Goal: Task Accomplishment & Management: Use online tool/utility

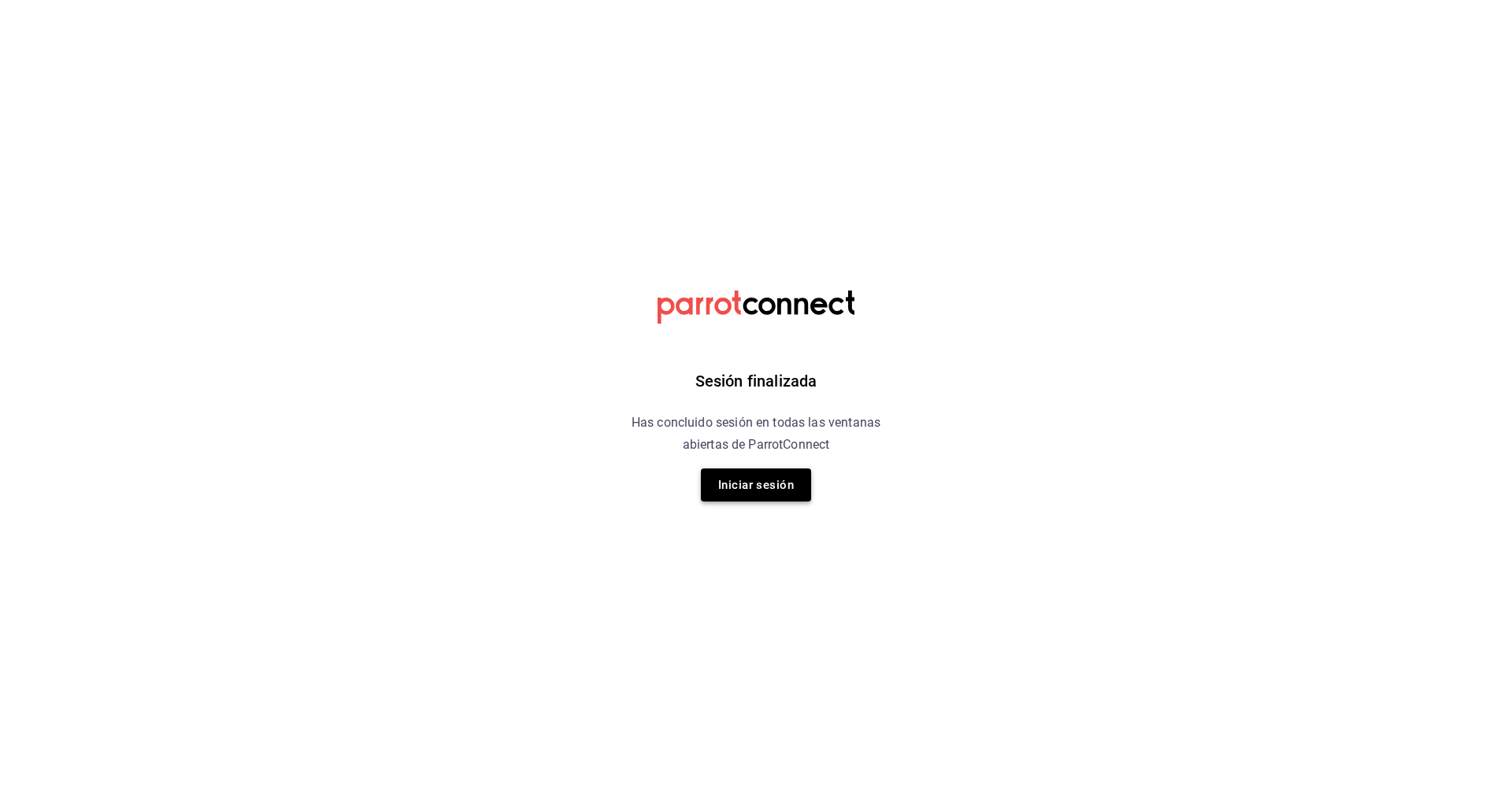
click at [779, 490] on button "Iniciar sesión" at bounding box center [755, 485] width 110 height 33
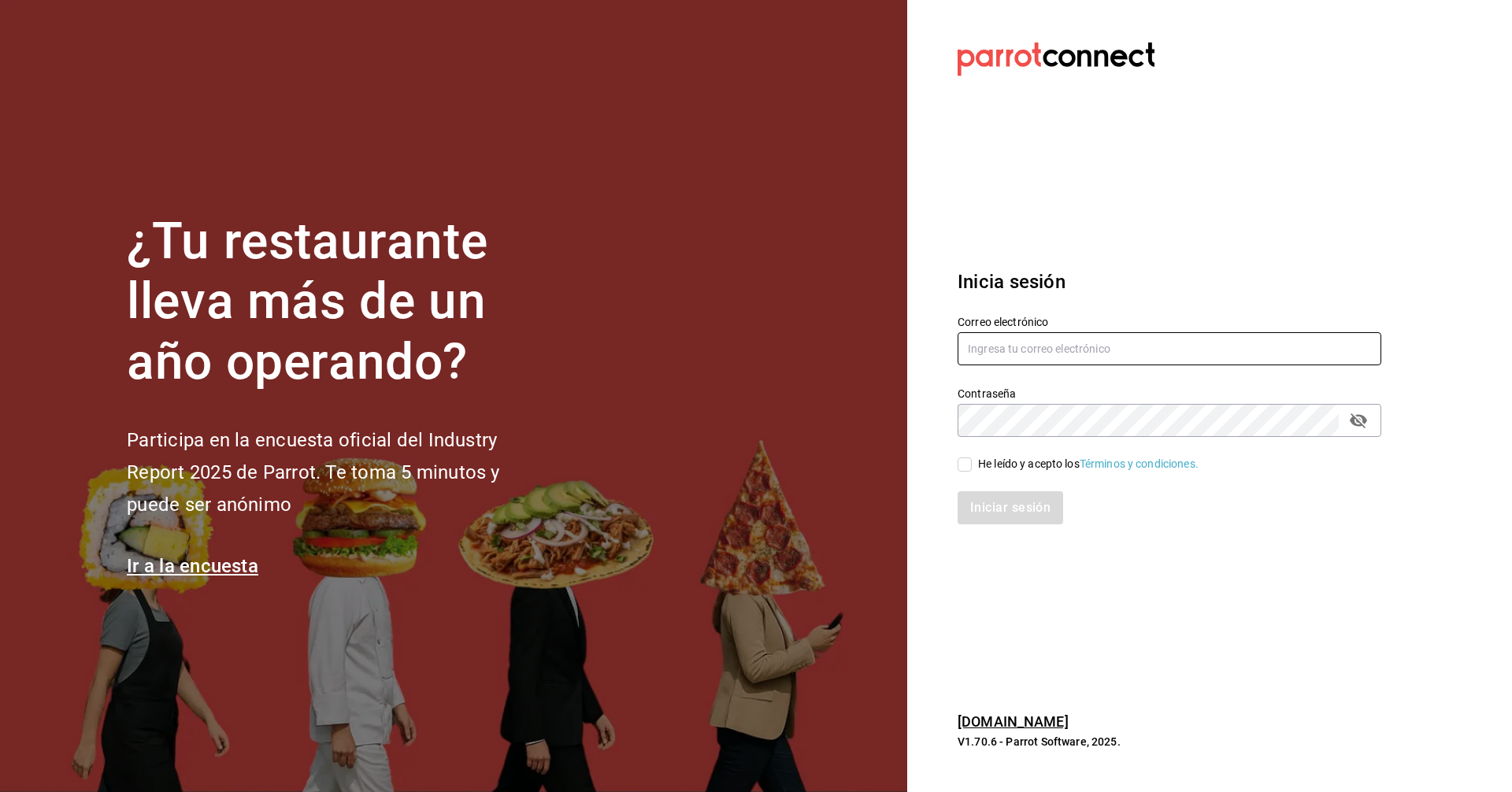
type input "facturas@tuesdaysnfridays.com"
click at [969, 464] on input "He leído y acepto los Términos y condiciones." at bounding box center [965, 465] width 14 height 14
checkbox input "true"
click at [986, 508] on button "Iniciar sesión" at bounding box center [1011, 508] width 107 height 33
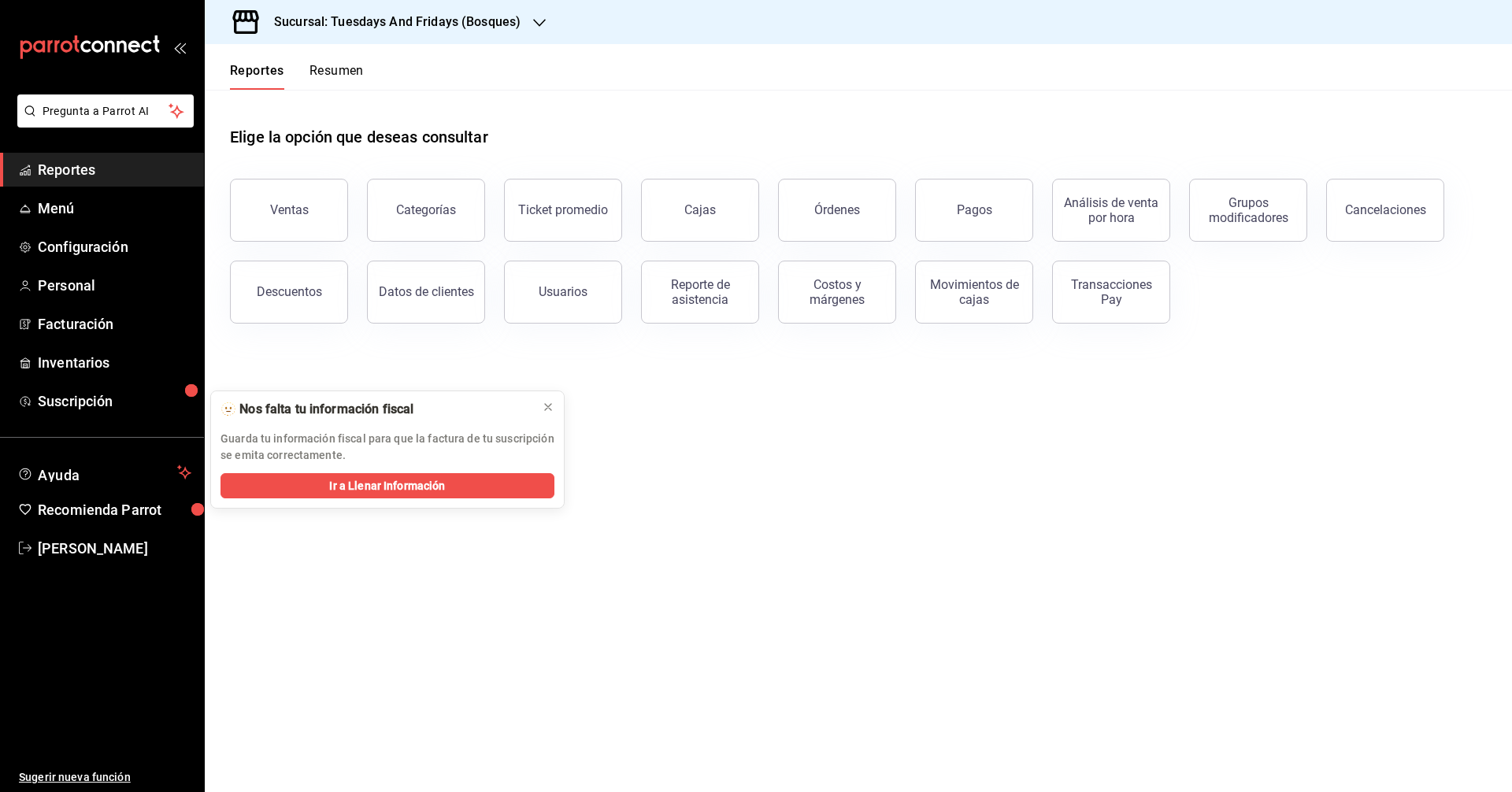
click at [498, 24] on h3 "Sucursal: Tuesdays And Fridays (Bosques)" at bounding box center [391, 22] width 259 height 19
click at [341, 143] on span "Tuesdays And Fridays (Canteras)" at bounding box center [300, 139] width 166 height 16
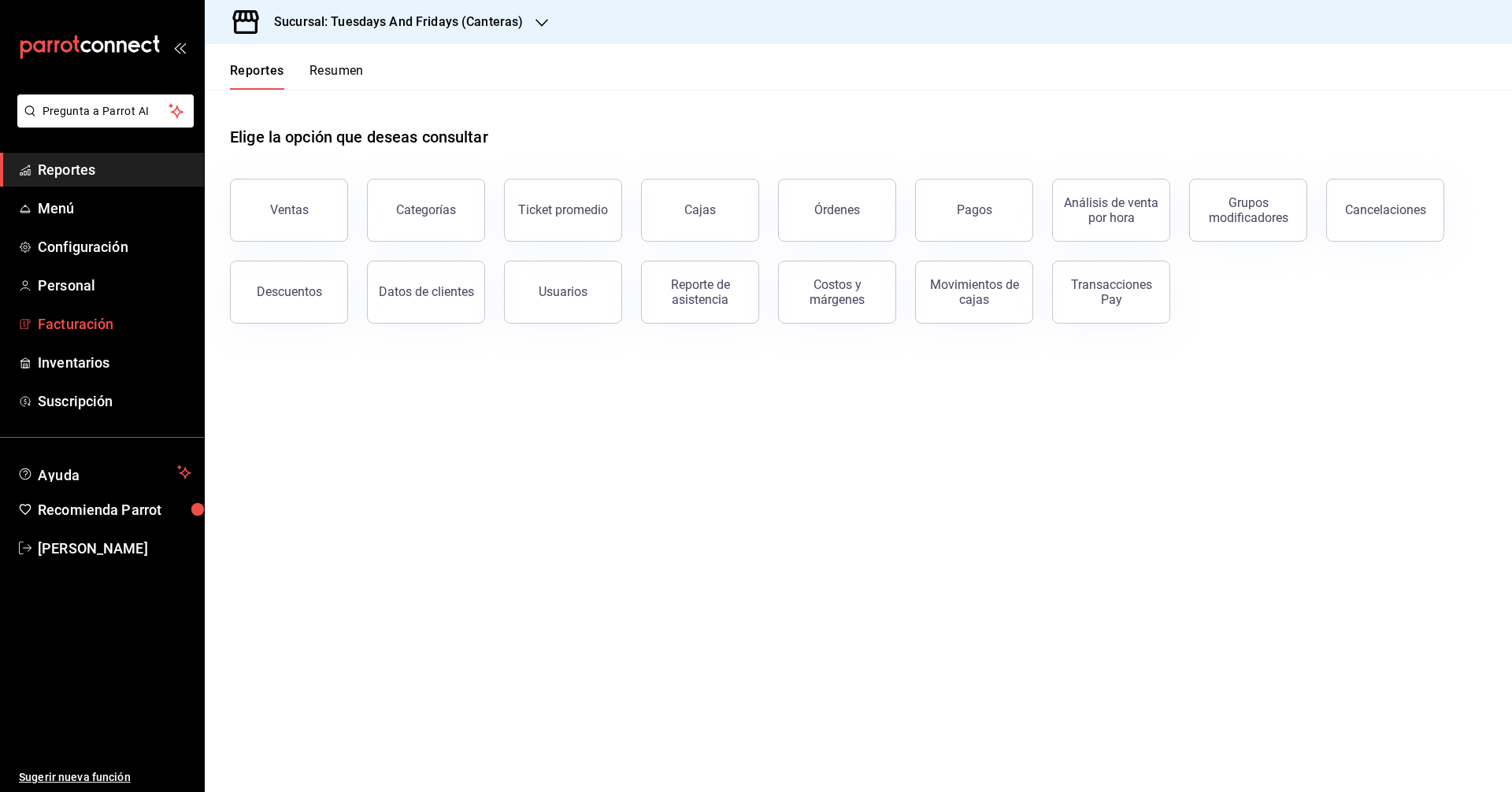
click at [105, 326] on span "Facturación" at bounding box center [114, 324] width 153 height 22
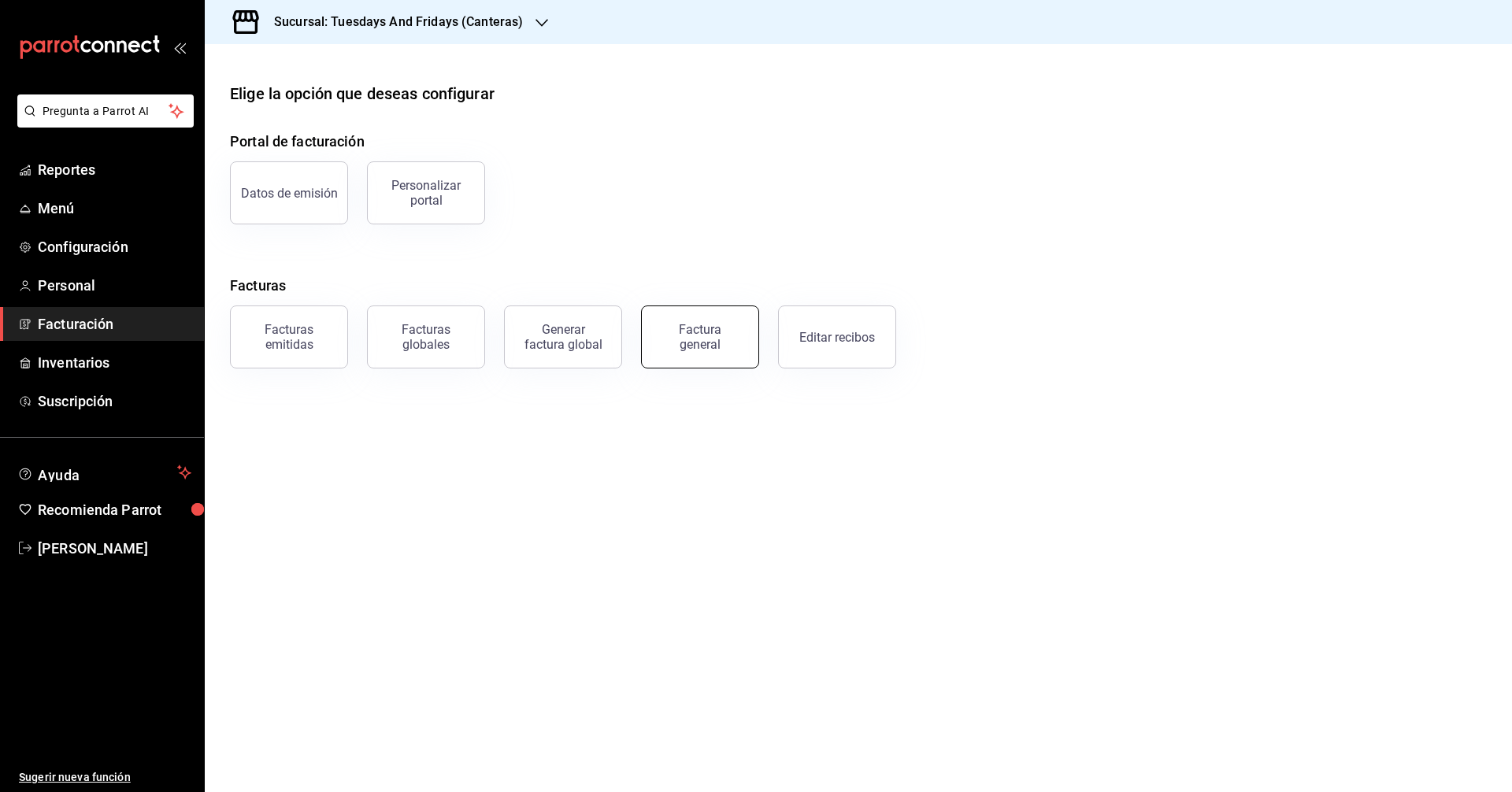
click at [701, 344] on div "Factura general" at bounding box center [700, 337] width 79 height 30
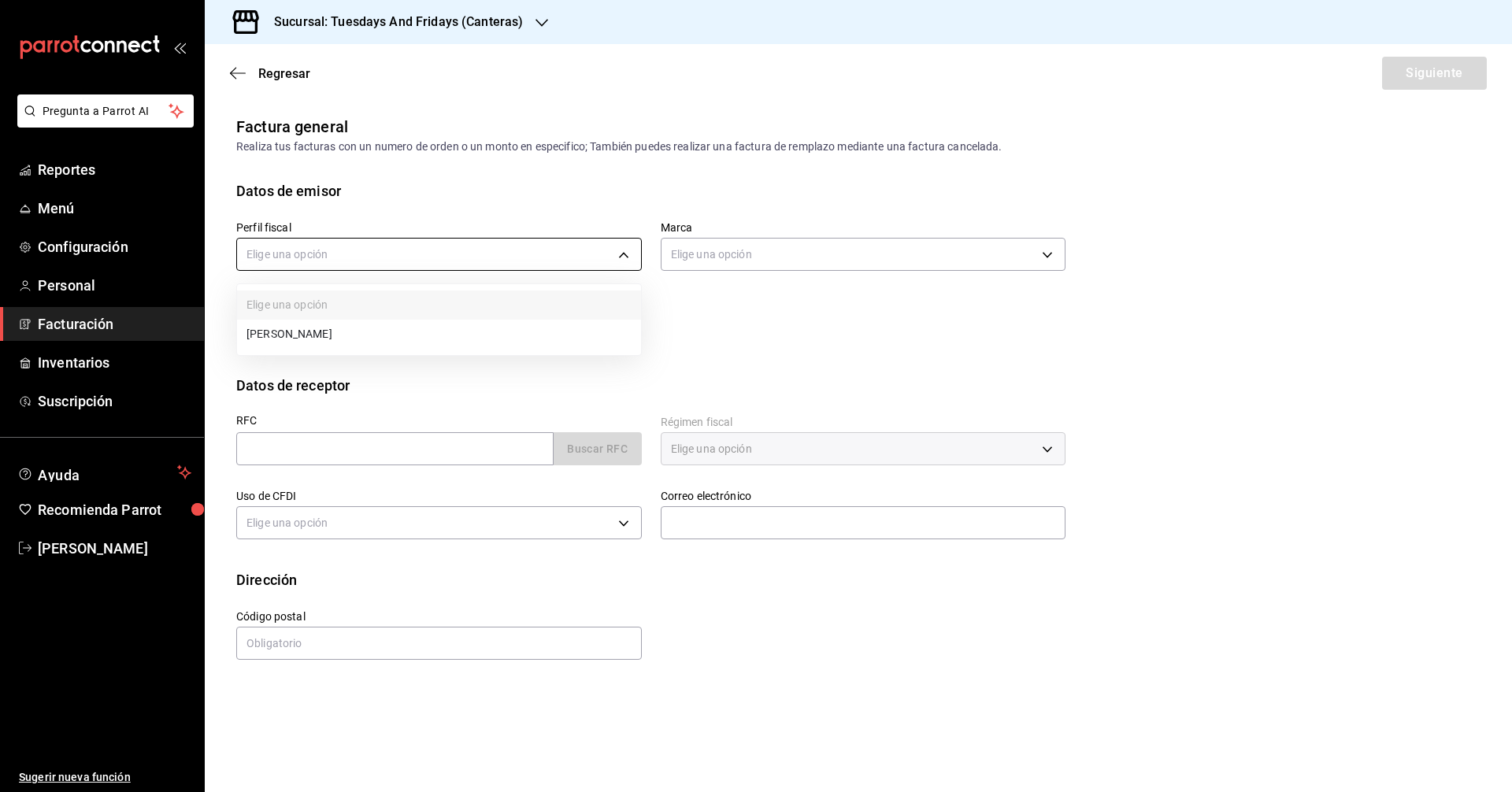
click at [407, 252] on body "Pregunta a Parrot AI Reportes Menú Configuración Personal Facturación Inventari…" at bounding box center [756, 396] width 1512 height 792
click at [376, 331] on li "[PERSON_NAME]" at bounding box center [439, 334] width 404 height 30
type input "c9cd24ef-4caf-4a7b-8585-89d79b9dc07f"
type input "72192942-13c2-4f84-be82-f50c87f3379a"
drag, startPoint x: 603, startPoint y: 396, endPoint x: 413, endPoint y: 466, distance: 202.5
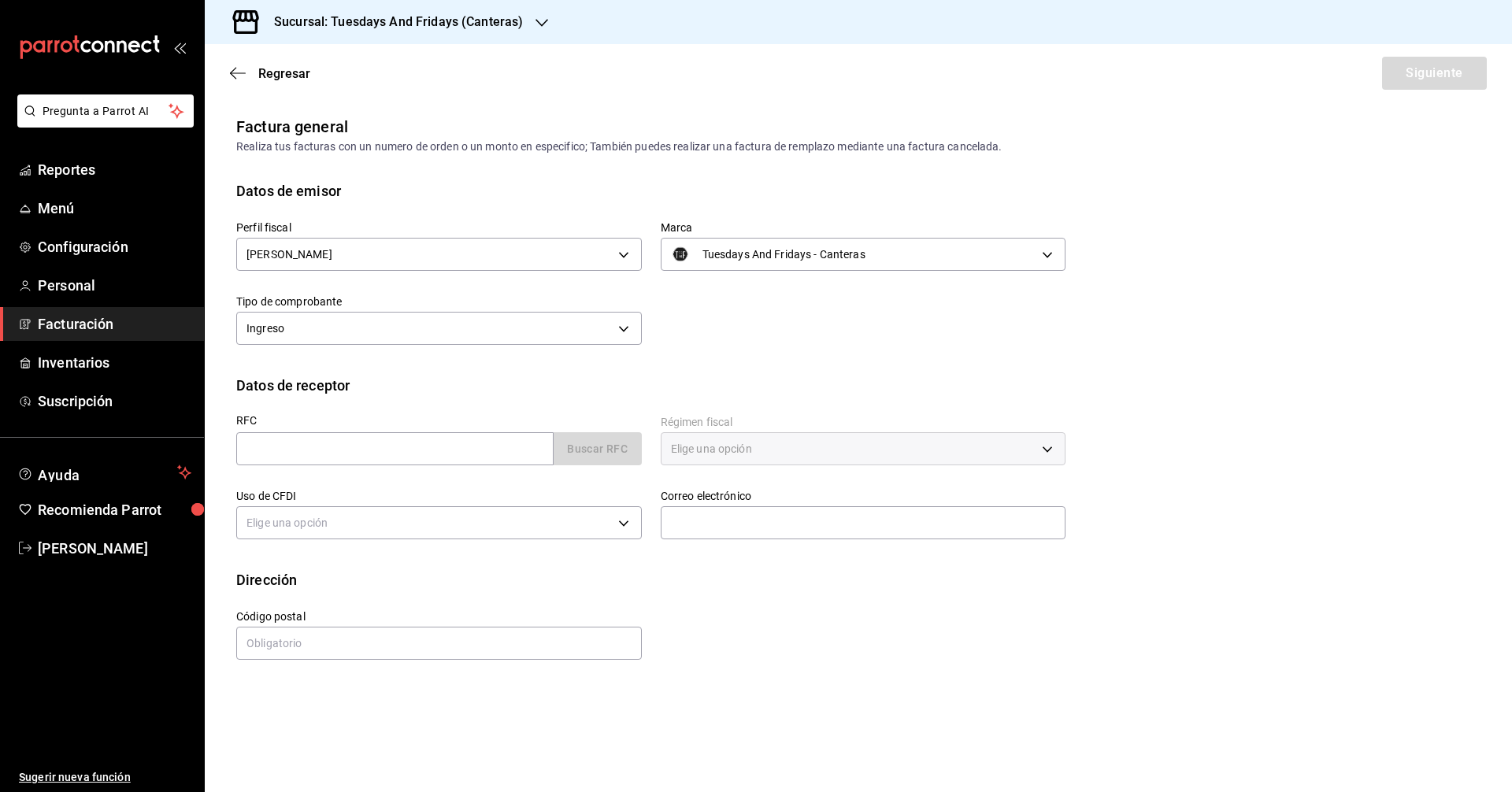
click at [594, 399] on div "RFC Buscar RFC" at bounding box center [430, 433] width 425 height 74
click at [415, 454] on input "text" at bounding box center [395, 449] width 317 height 33
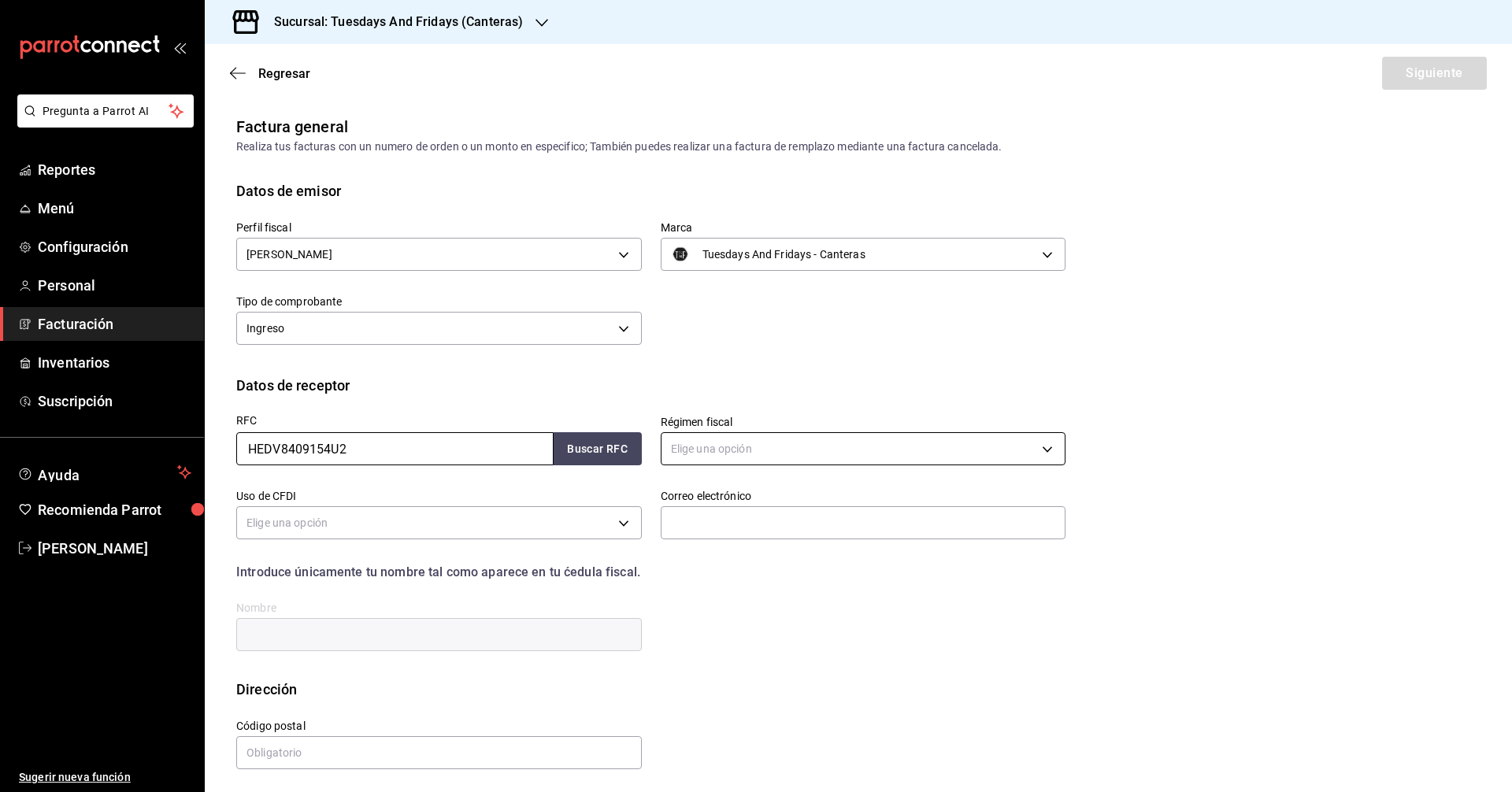
type input "HEDV8409154U2"
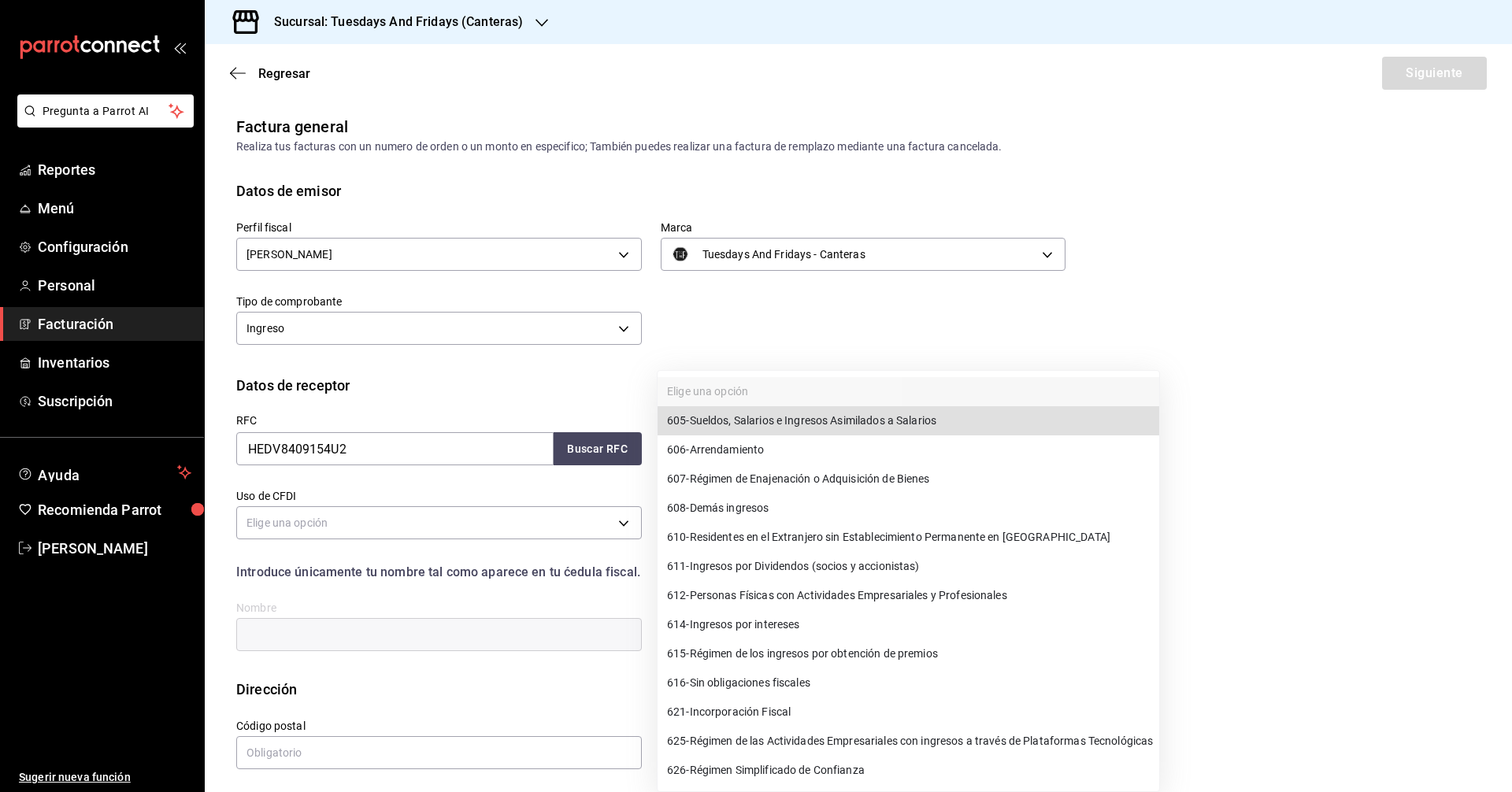
click at [698, 449] on body "Pregunta a Parrot AI Reportes Menú Configuración Personal Facturación Inventari…" at bounding box center [756, 396] width 1512 height 792
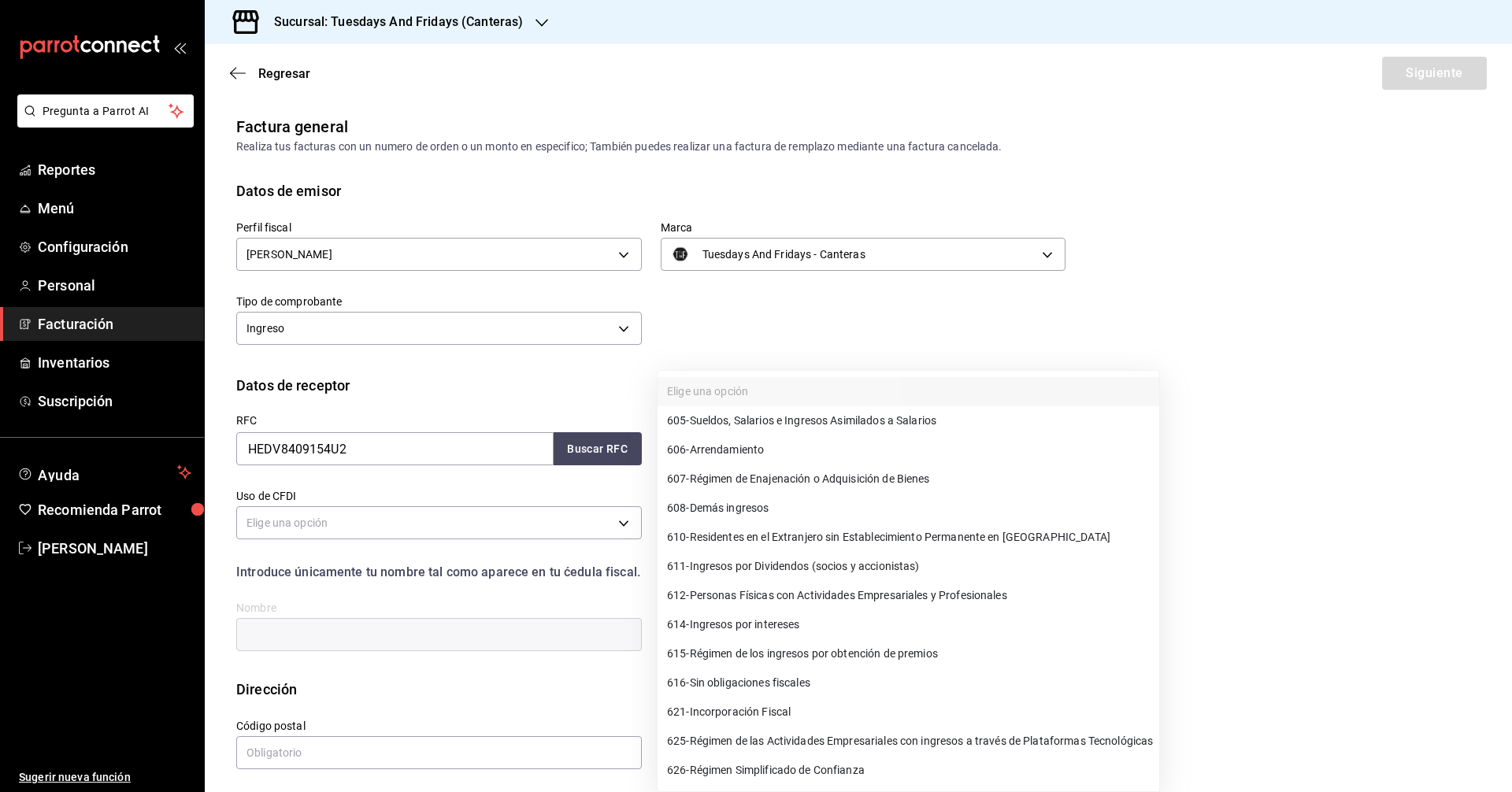
click at [777, 771] on span "626 - Régimen Simplificado de Confianza" at bounding box center [766, 770] width 198 height 16
type input "626"
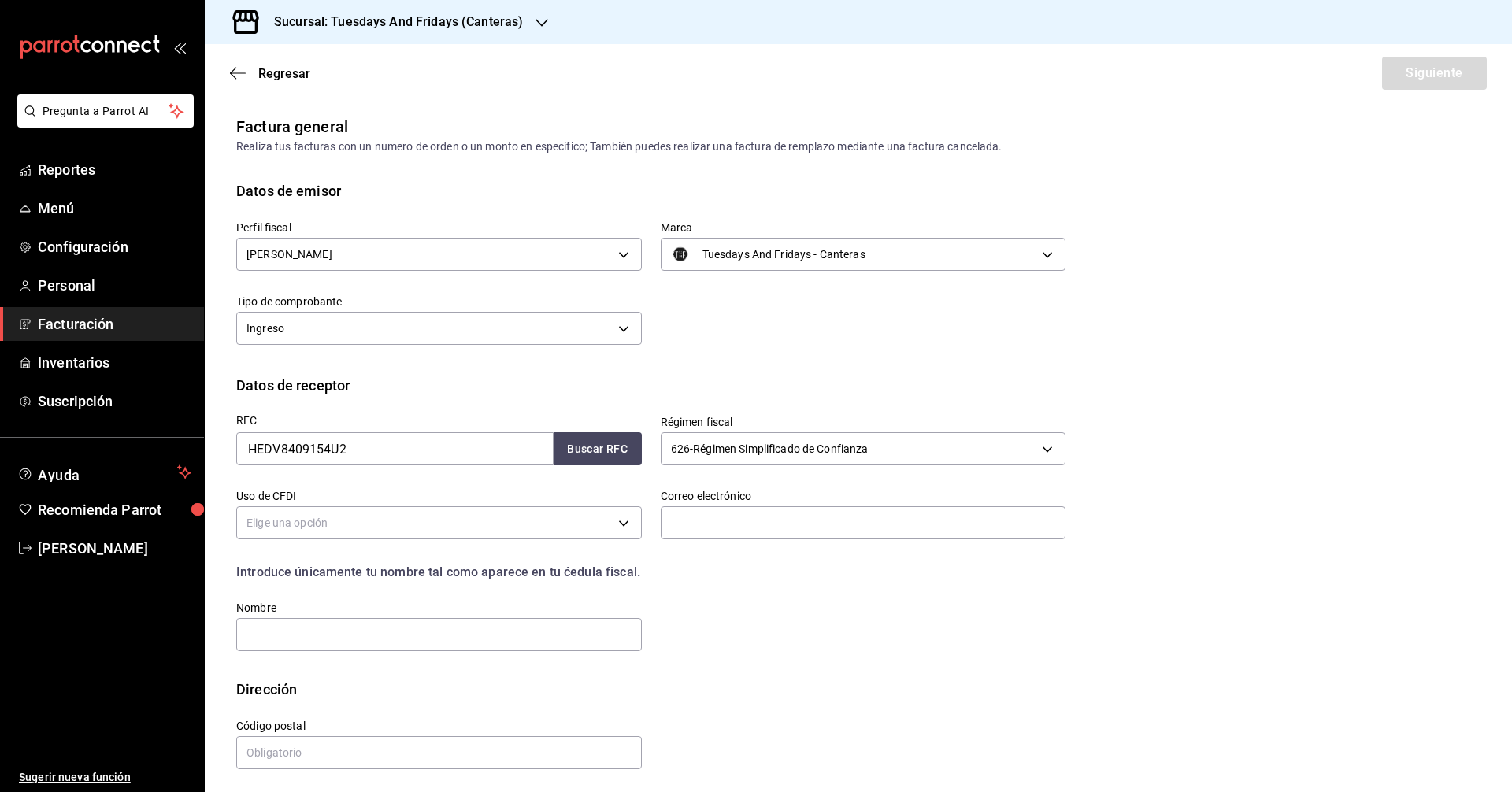
click at [1284, 534] on div "RFC HEDV8409154U2 Buscar RFC Régimen fiscal 626 - Régimen Simplificado de Confi…" at bounding box center [858, 538] width 1244 height 283
click at [509, 521] on body "Pregunta a Parrot AI Reportes Menú Configuración Personal Facturación Inventari…" at bounding box center [756, 396] width 1512 height 792
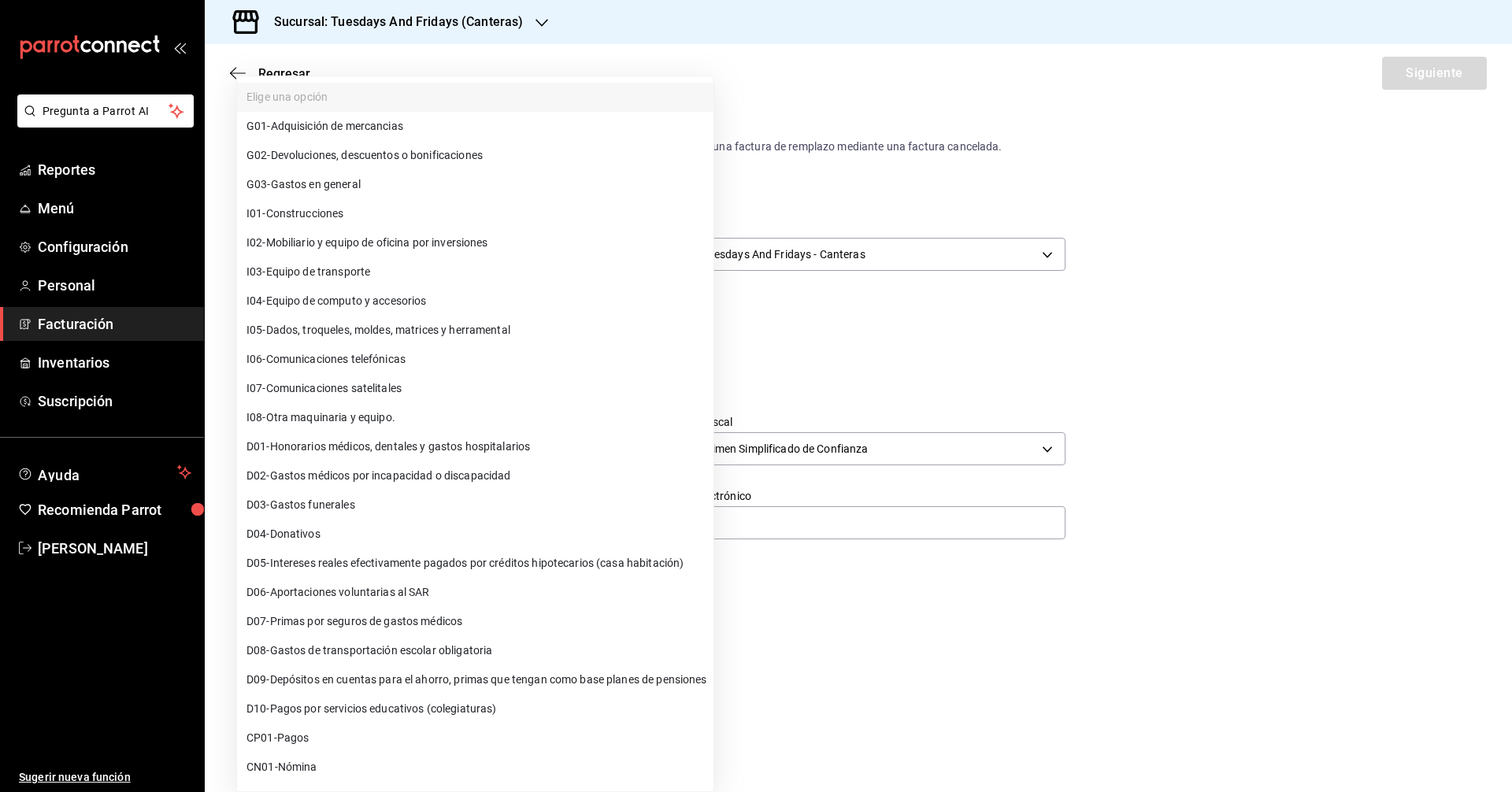
click at [1001, 665] on div at bounding box center [756, 396] width 1512 height 792
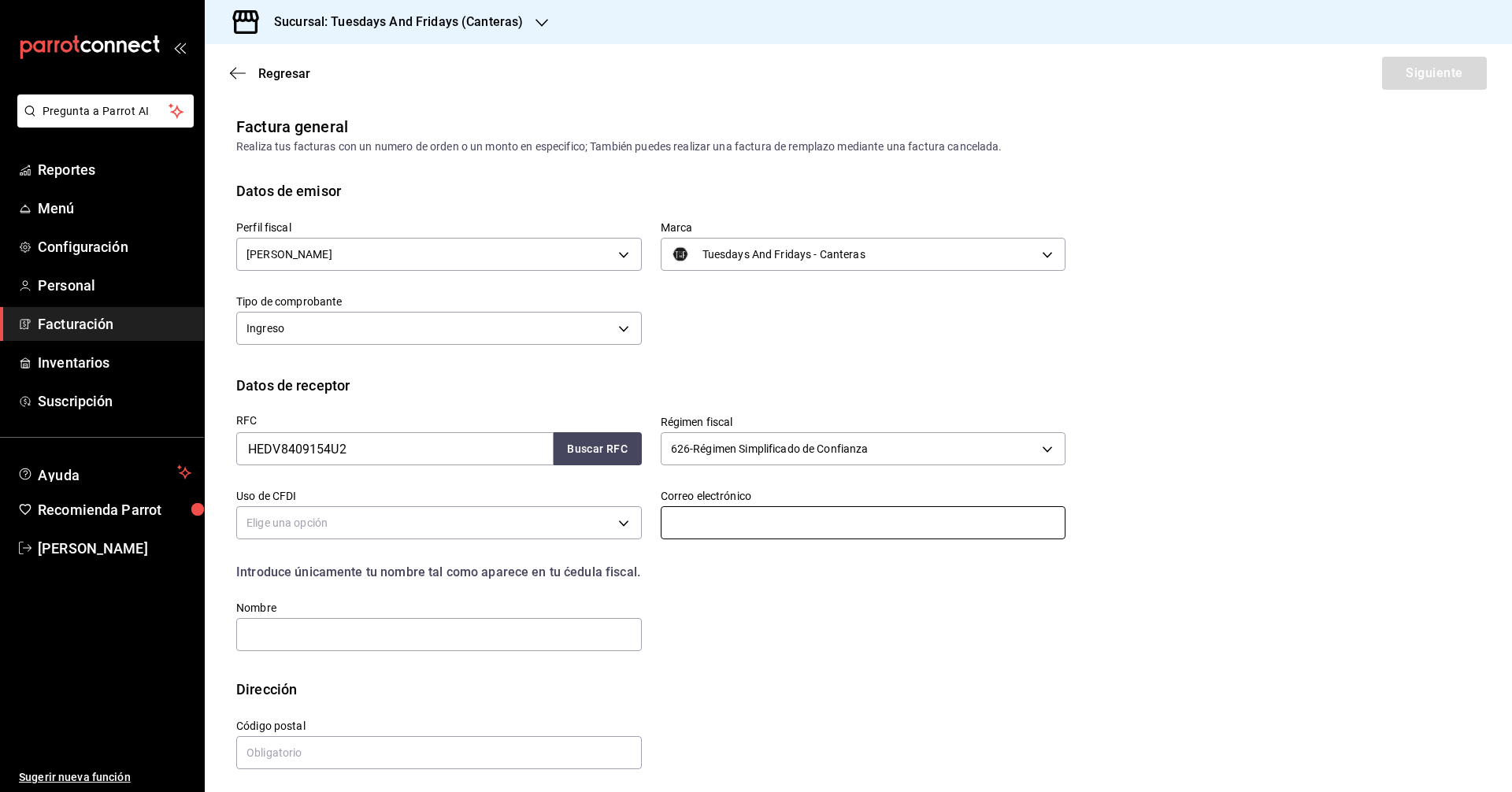
click at [761, 521] on input "text" at bounding box center [863, 522] width 406 height 33
type input "[EMAIL_ADDRESS][DOMAIN_NAME]"
click at [753, 656] on div "RFC HEDV8409154U2 Buscar RFC Régimen fiscal 626 - Régimen Simplificado de Confi…" at bounding box center [858, 538] width 1244 height 283
click at [485, 649] on input "text" at bounding box center [439, 634] width 406 height 33
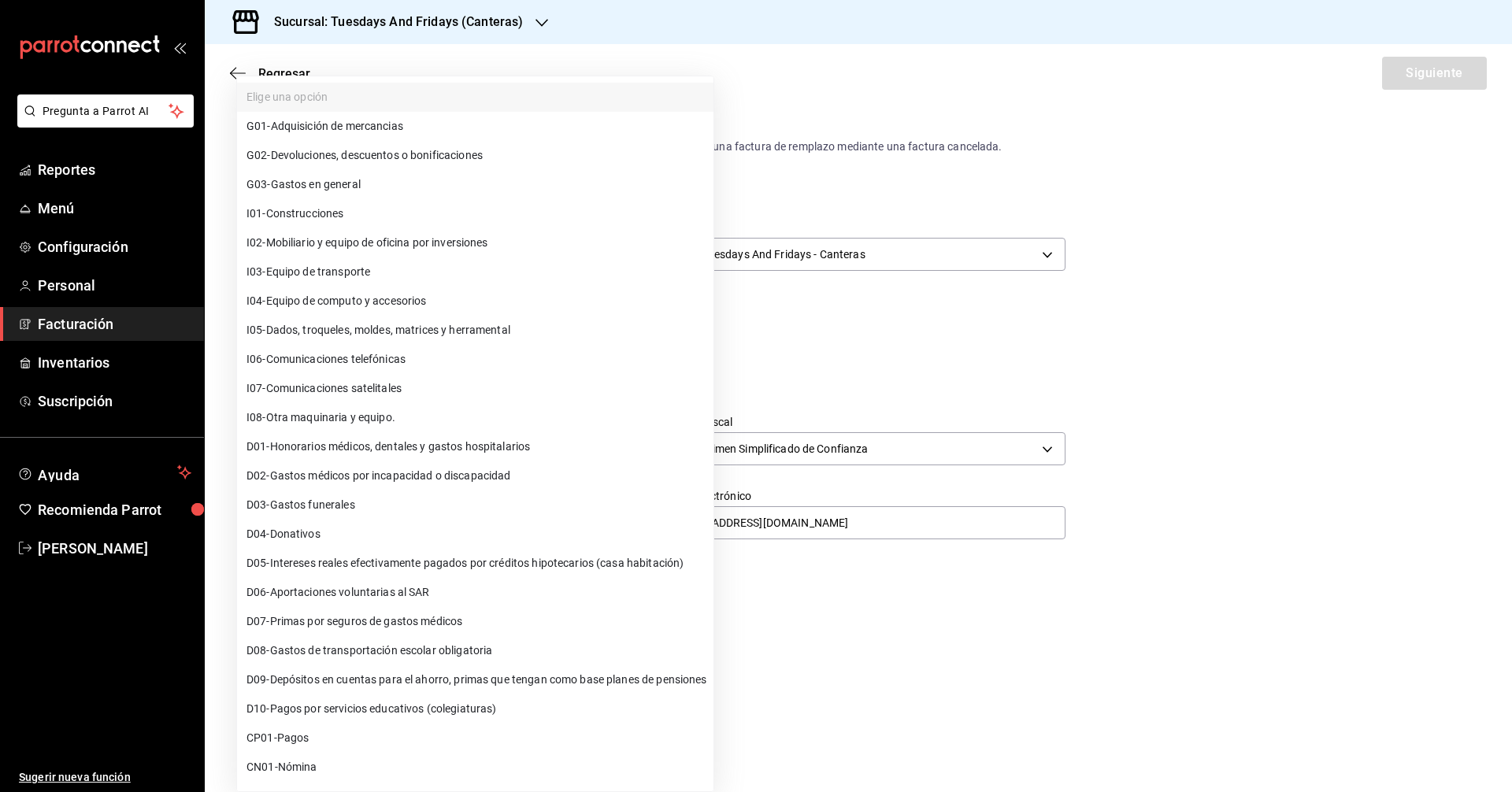
click at [566, 535] on body "Pregunta a Parrot AI Reportes Menú Configuración Personal Facturación Inventari…" at bounding box center [756, 396] width 1512 height 792
click at [428, 174] on li "G03 - Gastos en general" at bounding box center [476, 185] width 477 height 30
type input "G03"
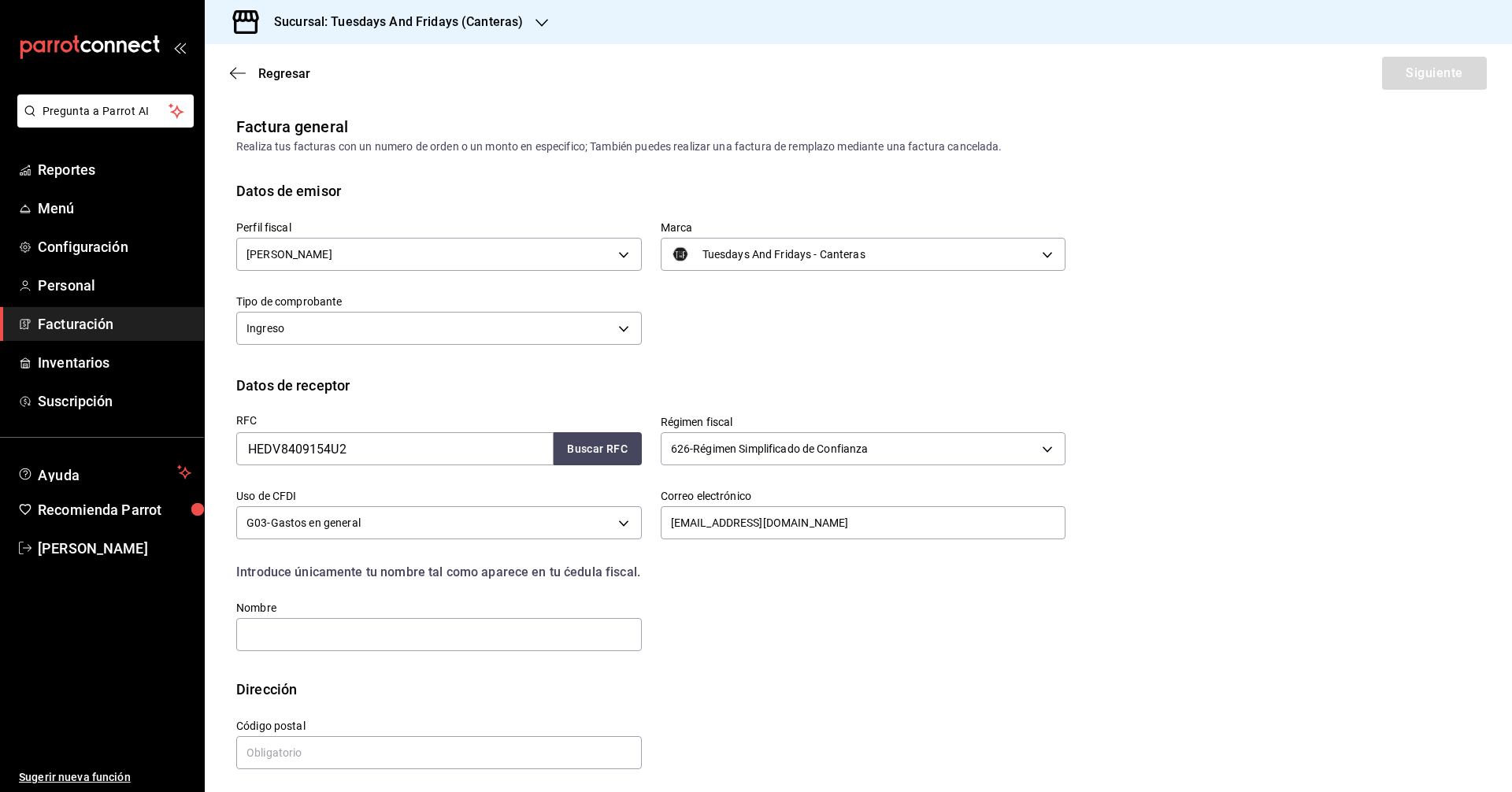
click at [740, 600] on div "RFC HEDV8409154U2 Buscar RFC Régimen fiscal 626 - Régimen Simplificado de Confi…" at bounding box center [641, 524] width 848 height 257
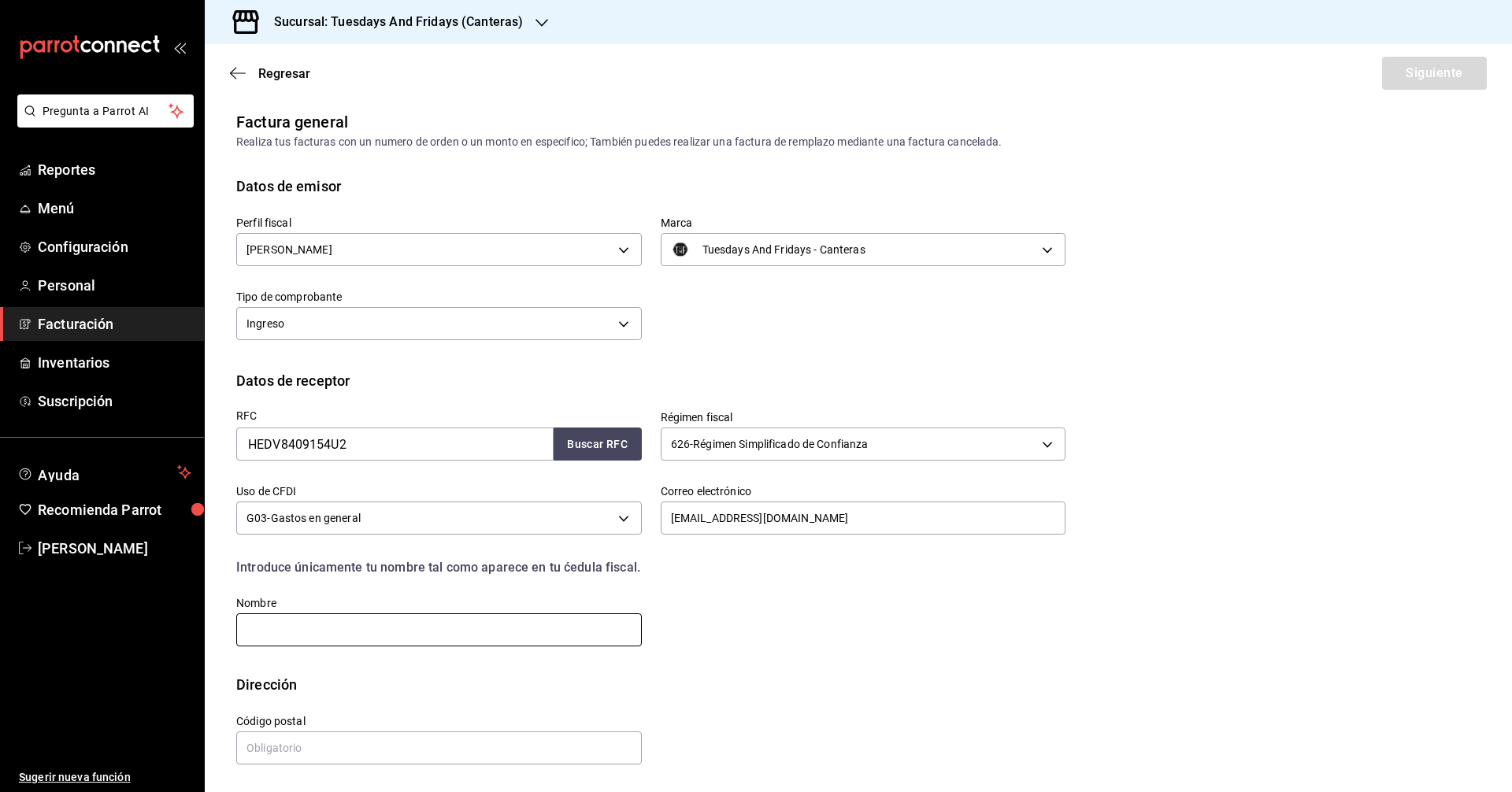
drag, startPoint x: 568, startPoint y: 624, endPoint x: 560, endPoint y: 626, distance: 8.2
click at [568, 624] on input "text" at bounding box center [439, 630] width 406 height 33
type input "[PERSON_NAME]"
click at [537, 693] on div "Dirección" at bounding box center [858, 684] width 1244 height 22
click at [460, 755] on input "text" at bounding box center [439, 748] width 406 height 33
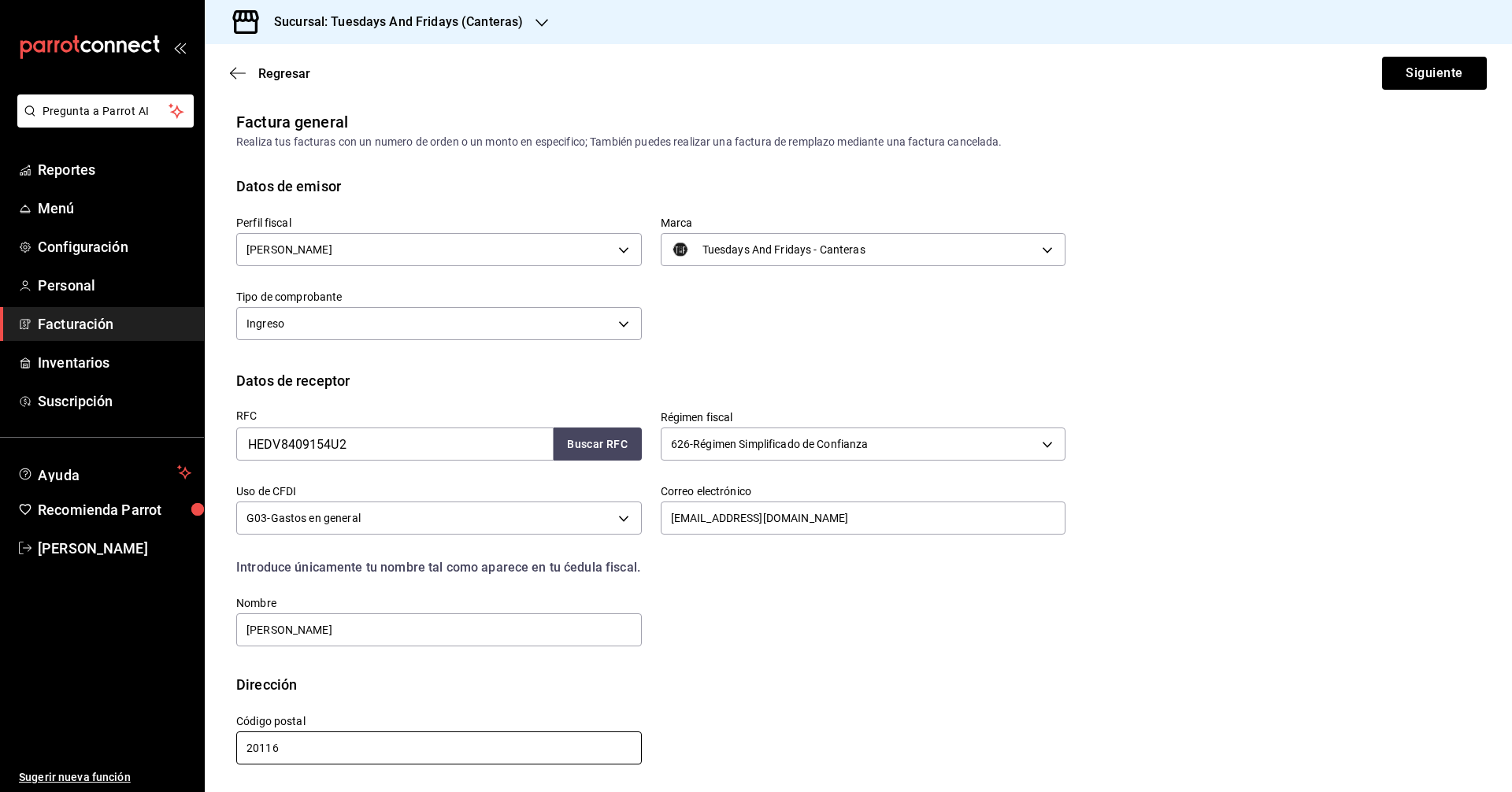
type input "20116"
click at [768, 727] on div "Calle # exterior # interior Código postal 20116 Estado ​ Municipio ​ [GEOGRAPHI…" at bounding box center [641, 731] width 848 height 72
click at [1424, 73] on button "Siguiente" at bounding box center [1434, 73] width 105 height 33
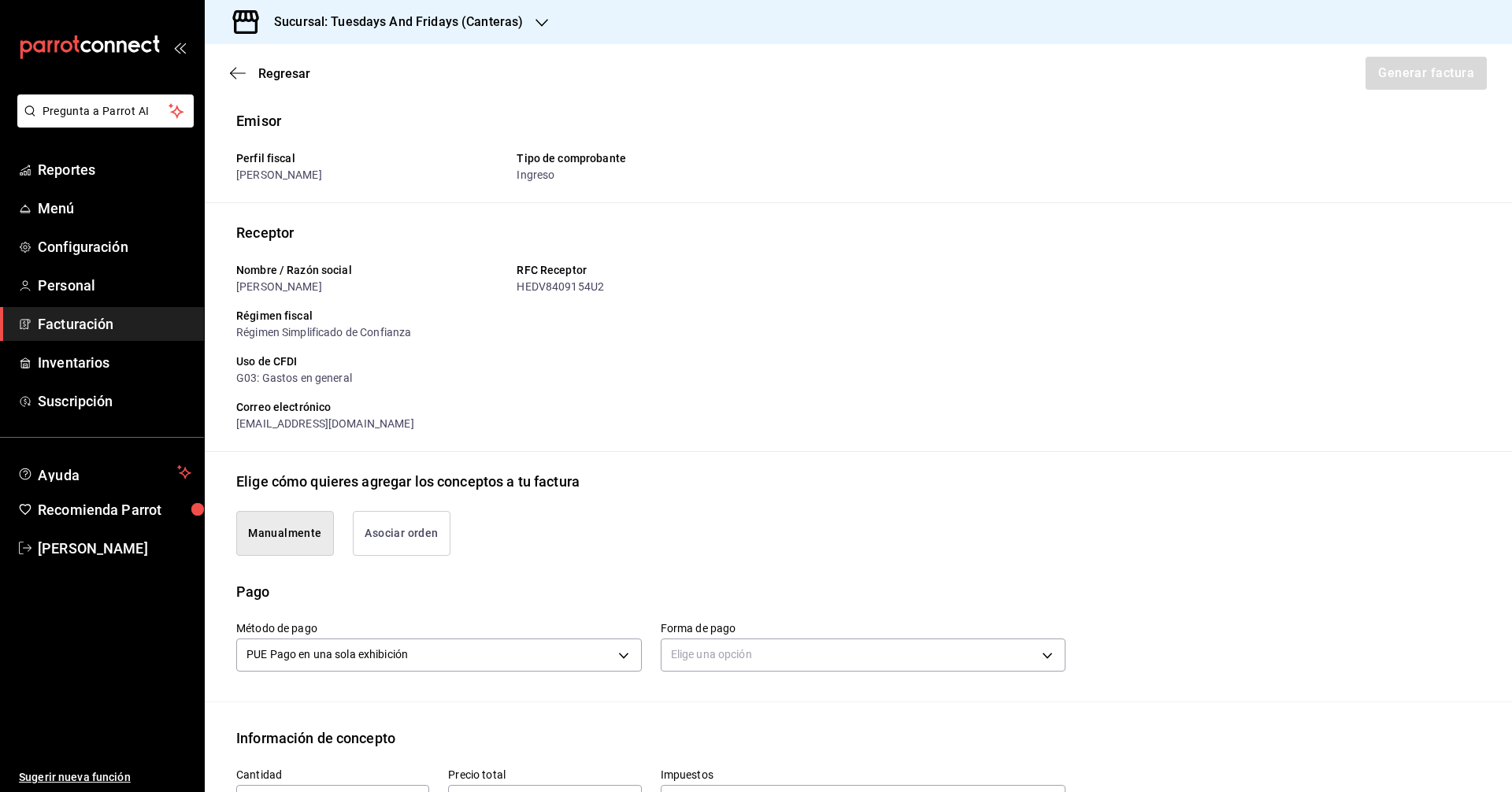
click at [563, 535] on div "Manualmente Asociar orden" at bounding box center [641, 523] width 848 height 64
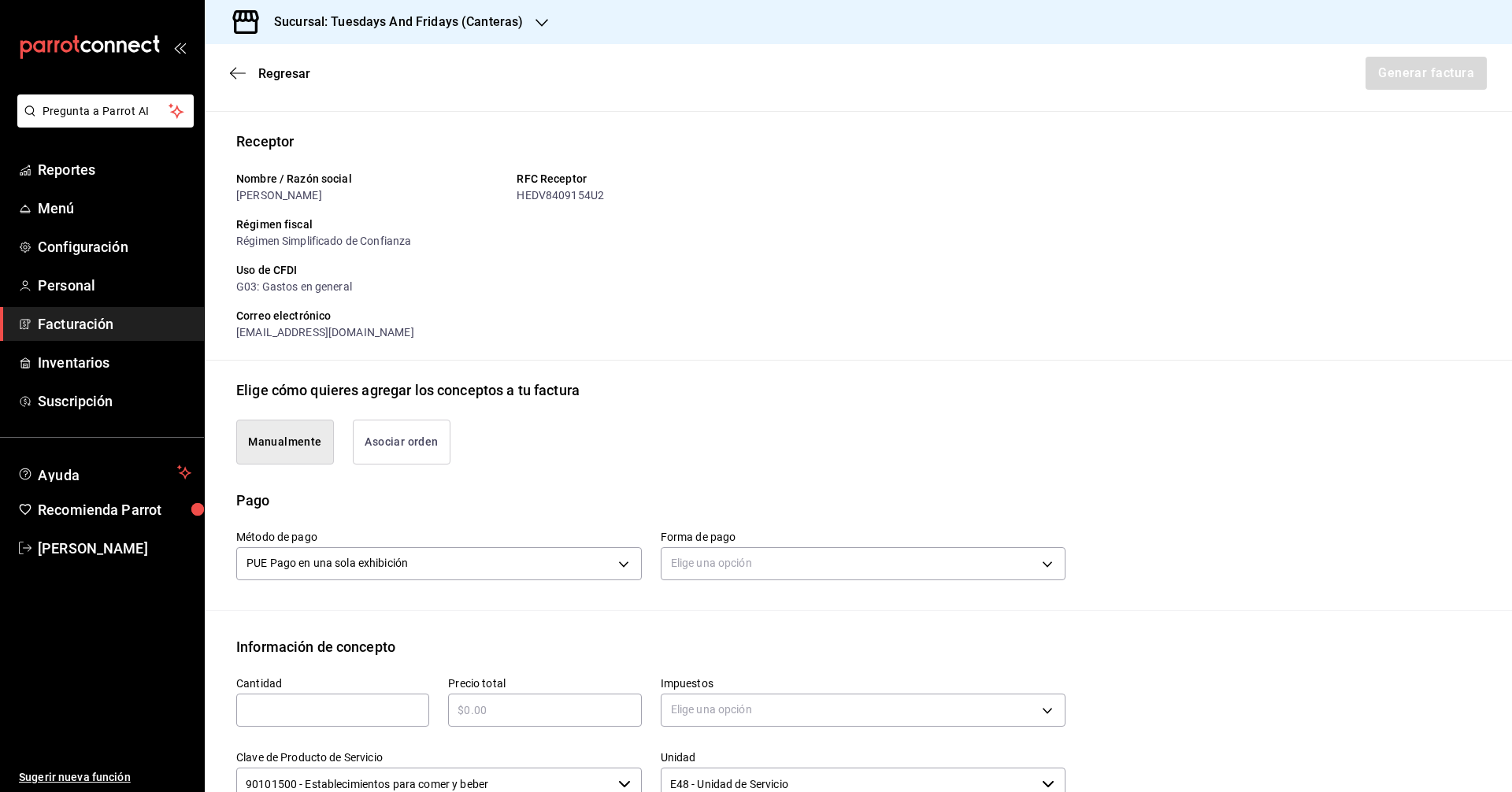
scroll to position [162, 0]
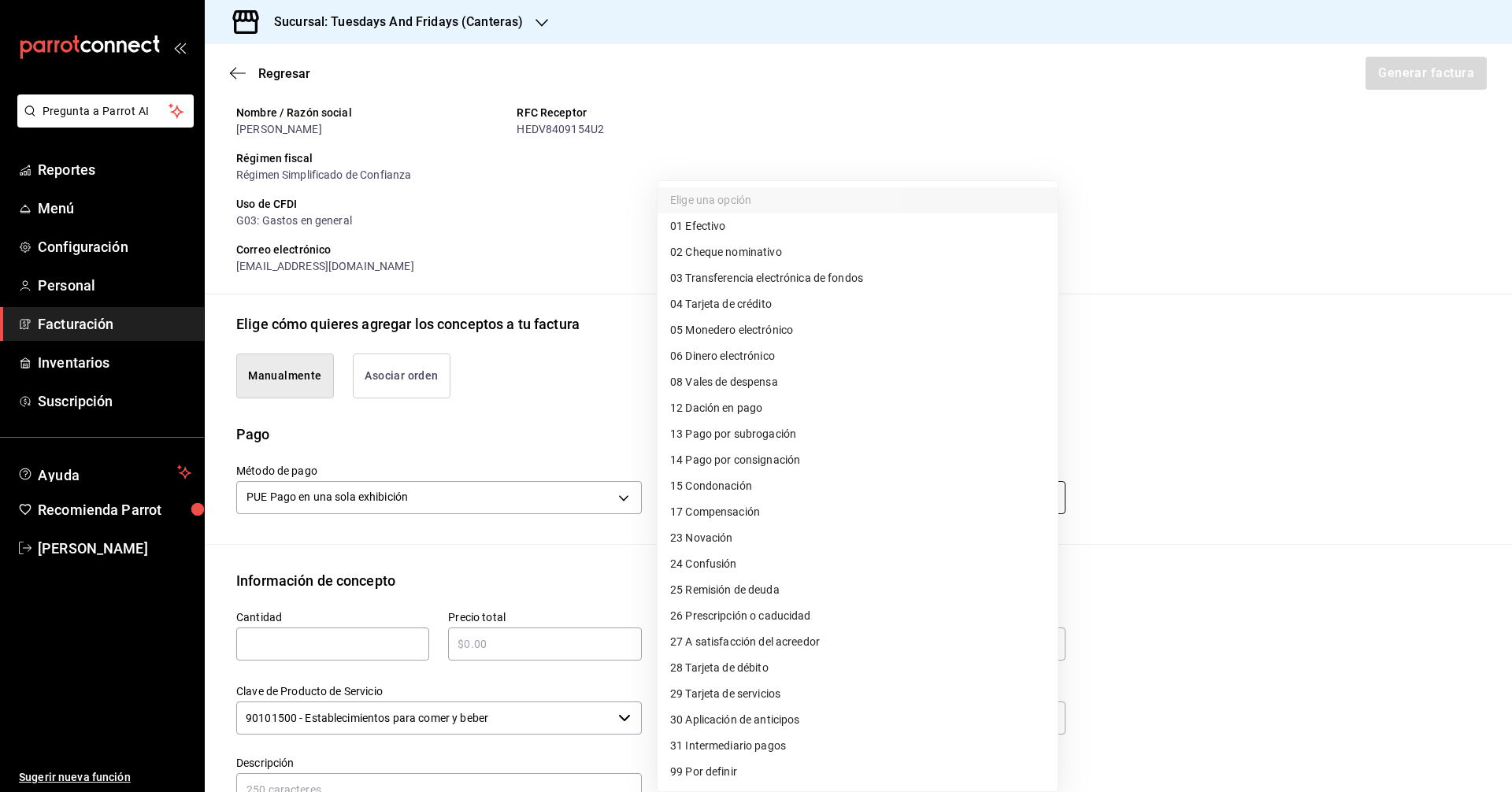
click at [711, 495] on body "Pregunta a Parrot AI Reportes Menú Configuración Personal Facturación Inventari…" at bounding box center [756, 396] width 1512 height 792
click at [738, 231] on li "01 Efectivo" at bounding box center [857, 226] width 400 height 26
type input "01"
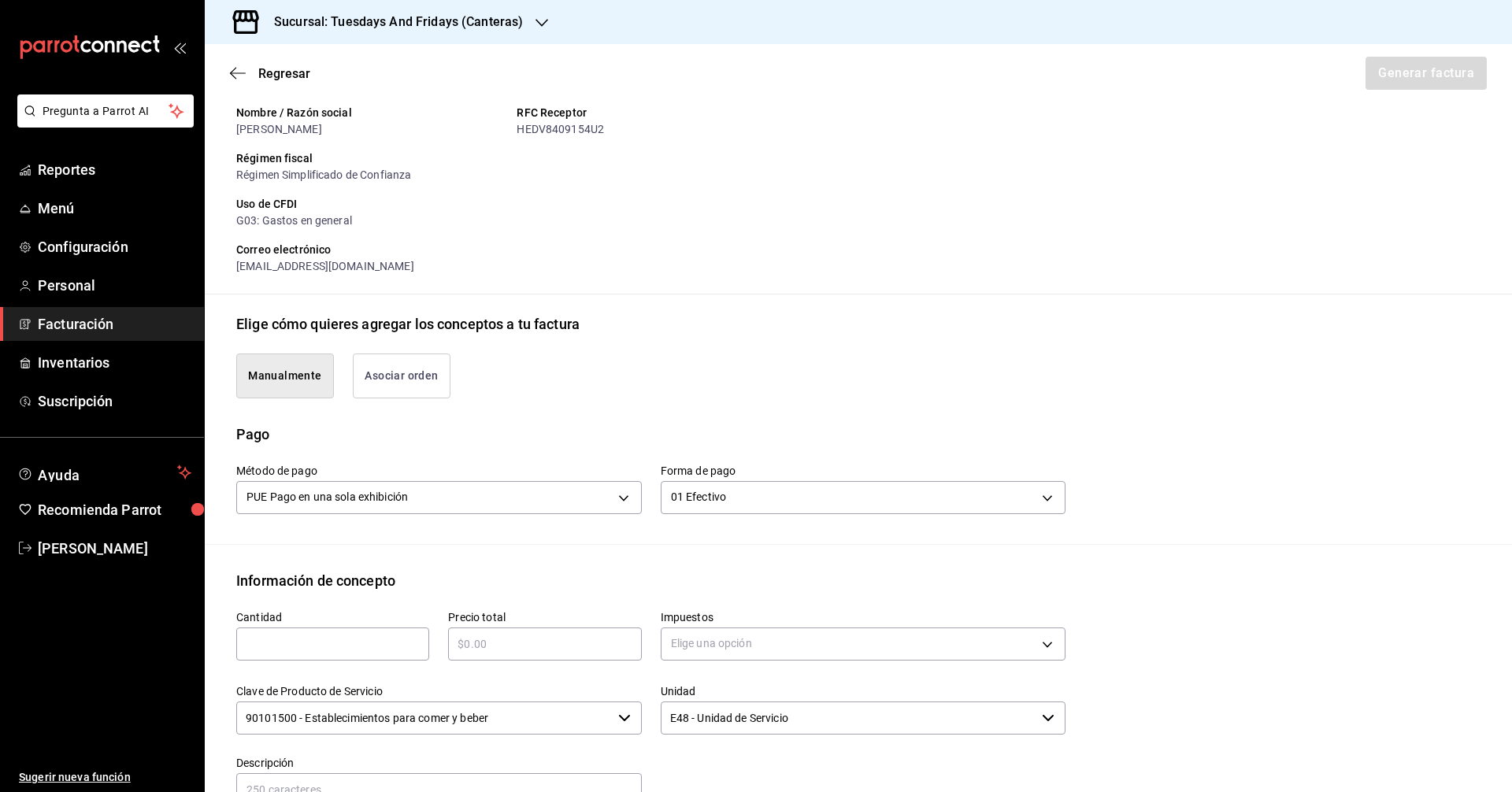
click at [618, 366] on div "Manualmente Asociar orden" at bounding box center [641, 366] width 848 height 64
click at [272, 649] on input "text" at bounding box center [332, 644] width 193 height 19
click at [1052, 43] on div "Sucursal: Tuesdays And Fridays (Canteras)" at bounding box center [858, 22] width 1307 height 44
click at [340, 635] on input "text" at bounding box center [332, 644] width 193 height 19
type input "8"
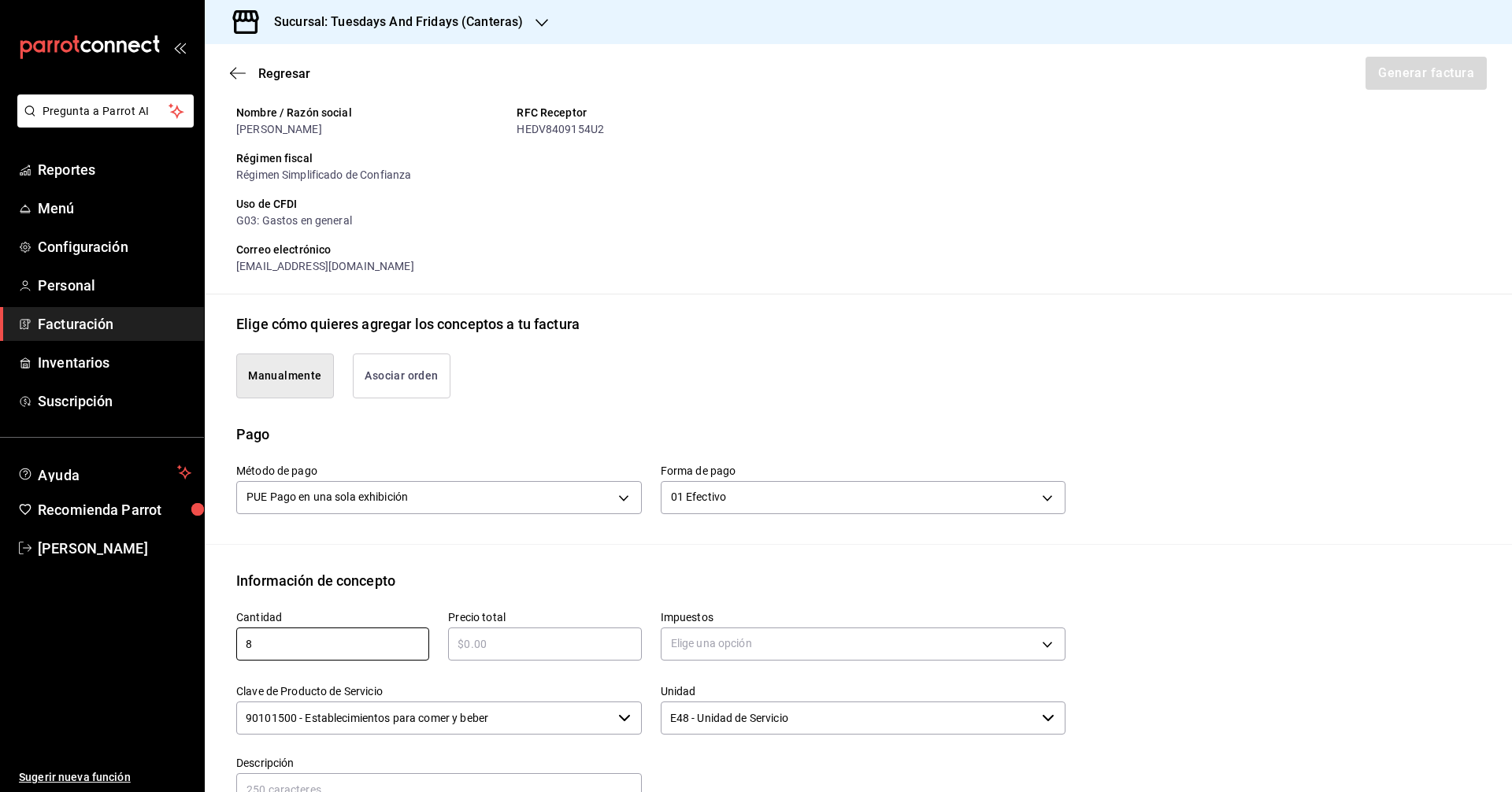
click at [488, 642] on input "text" at bounding box center [544, 644] width 193 height 19
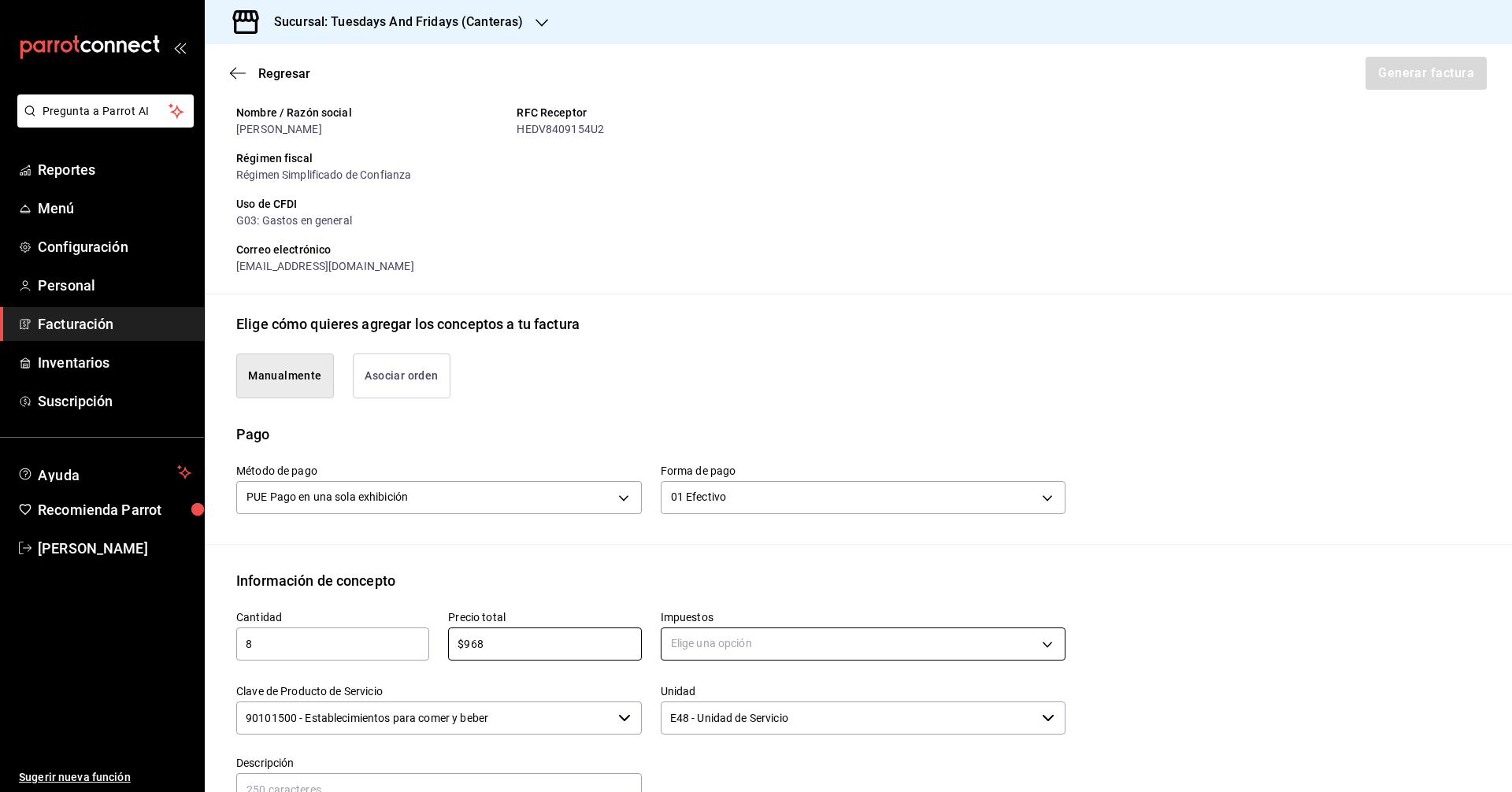
type input "$968"
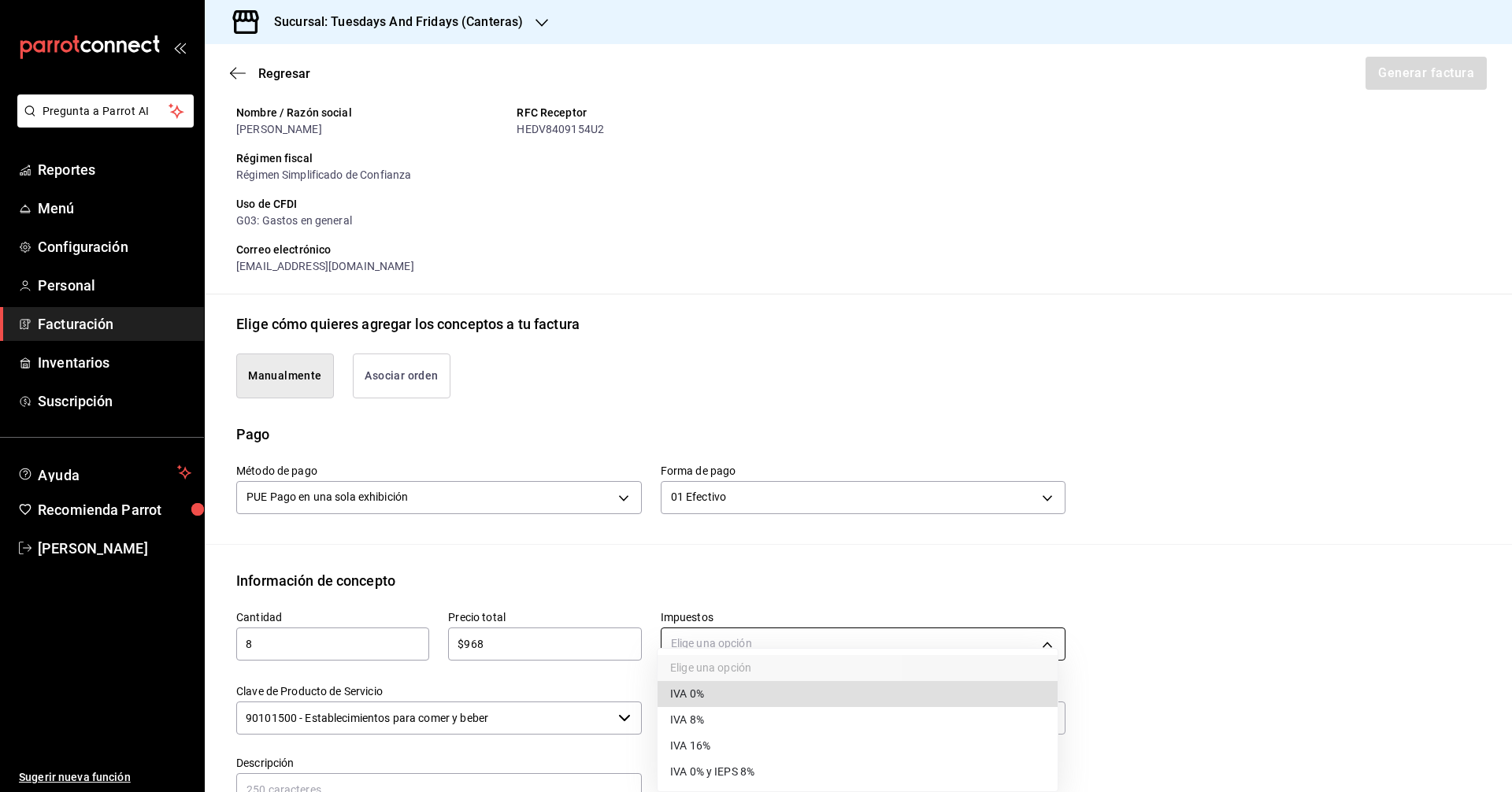
click at [710, 650] on body "Pregunta a Parrot AI Reportes Menú Configuración Personal Facturación Inventari…" at bounding box center [756, 396] width 1512 height 792
click at [691, 701] on span "IVA 0%" at bounding box center [687, 694] width 34 height 16
type input "IVA_0"
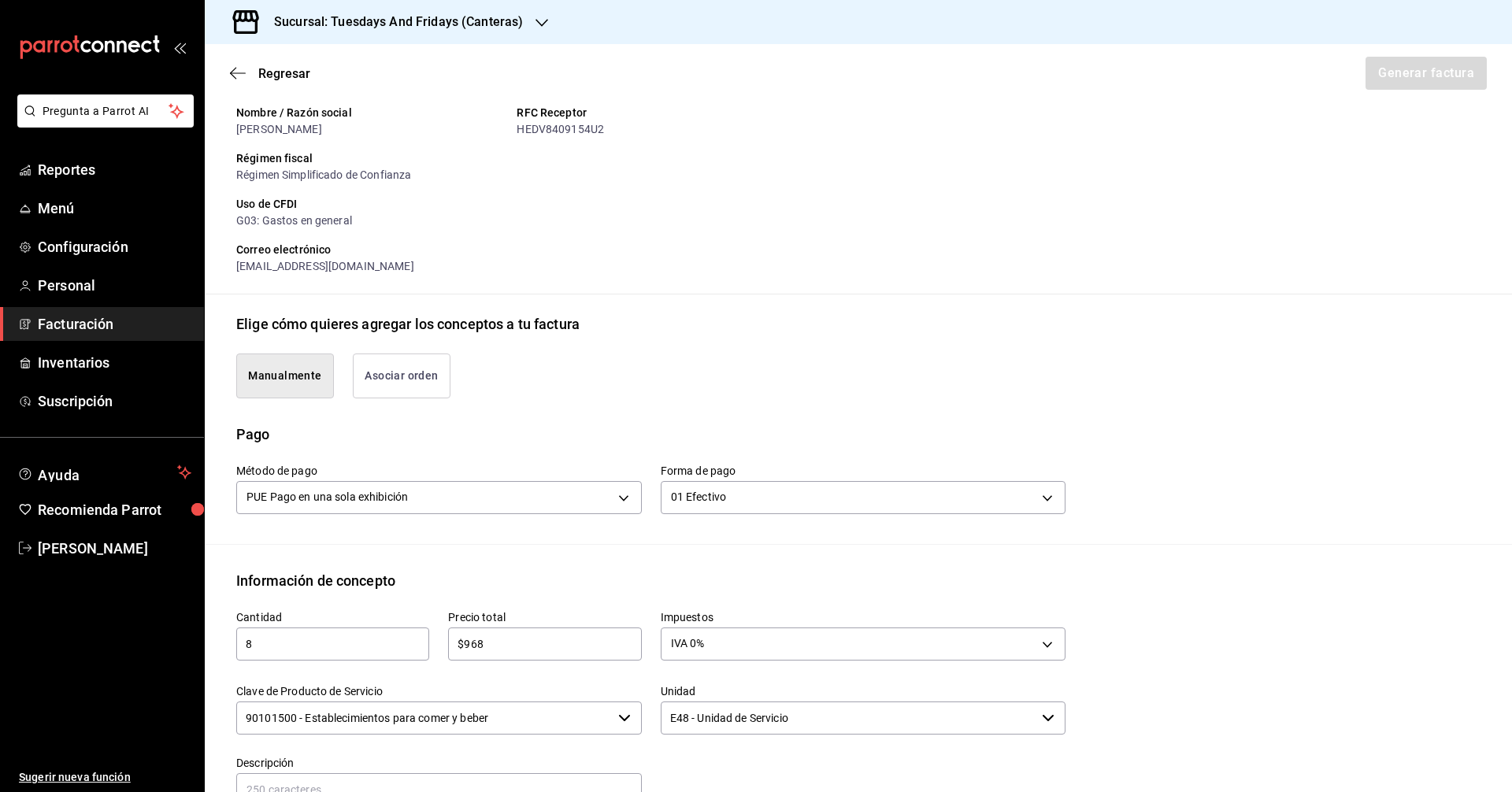
click at [577, 721] on input "90101500 - Establecimientos para comer y beber" at bounding box center [424, 718] width 375 height 33
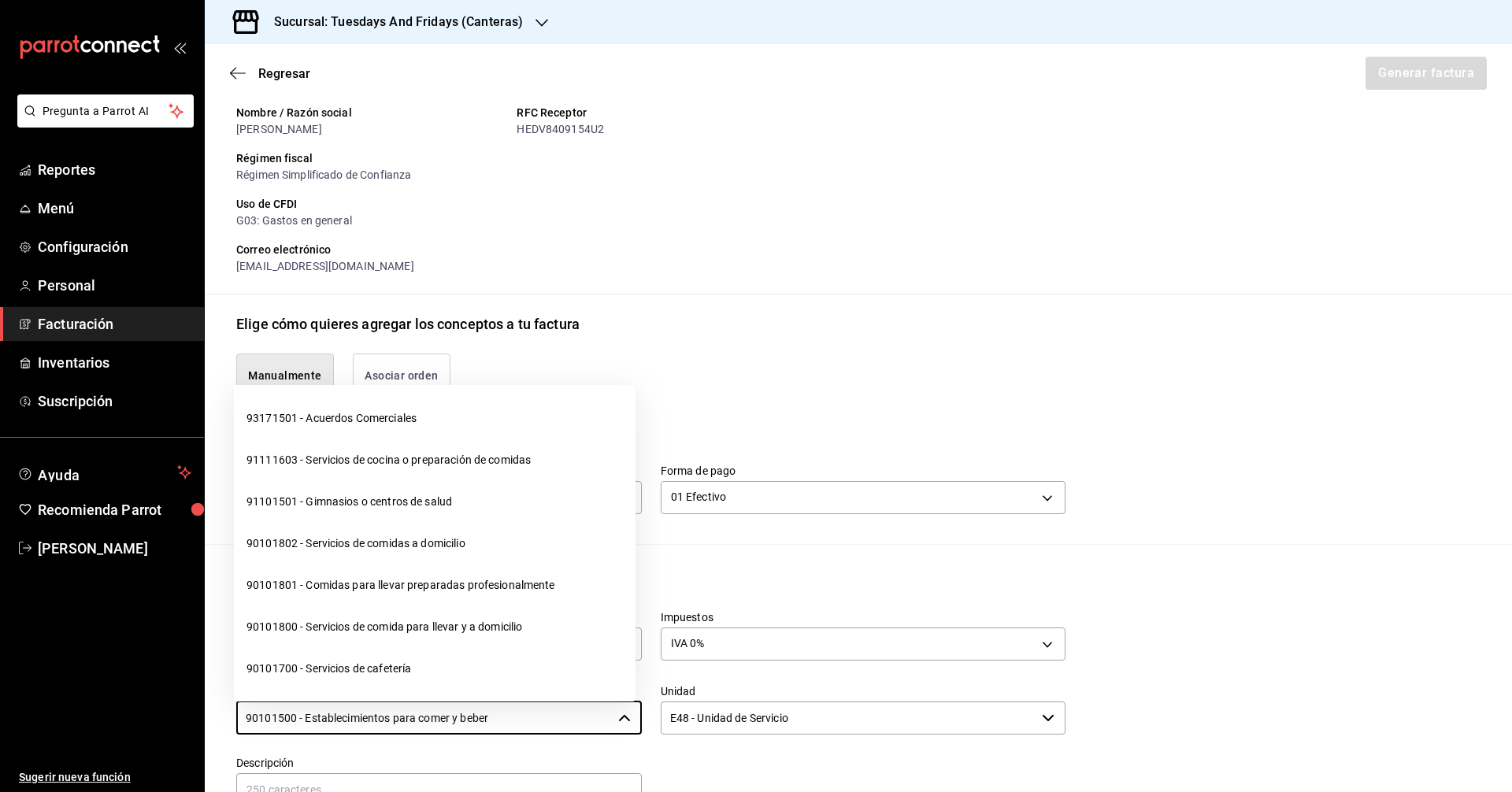
drag, startPoint x: 565, startPoint y: 723, endPoint x: 0, endPoint y: 693, distance: 565.8
click at [0, 693] on div "Pregunta a Parrot AI Reportes Menú Configuración Personal Facturación Inventari…" at bounding box center [756, 396] width 1512 height 792
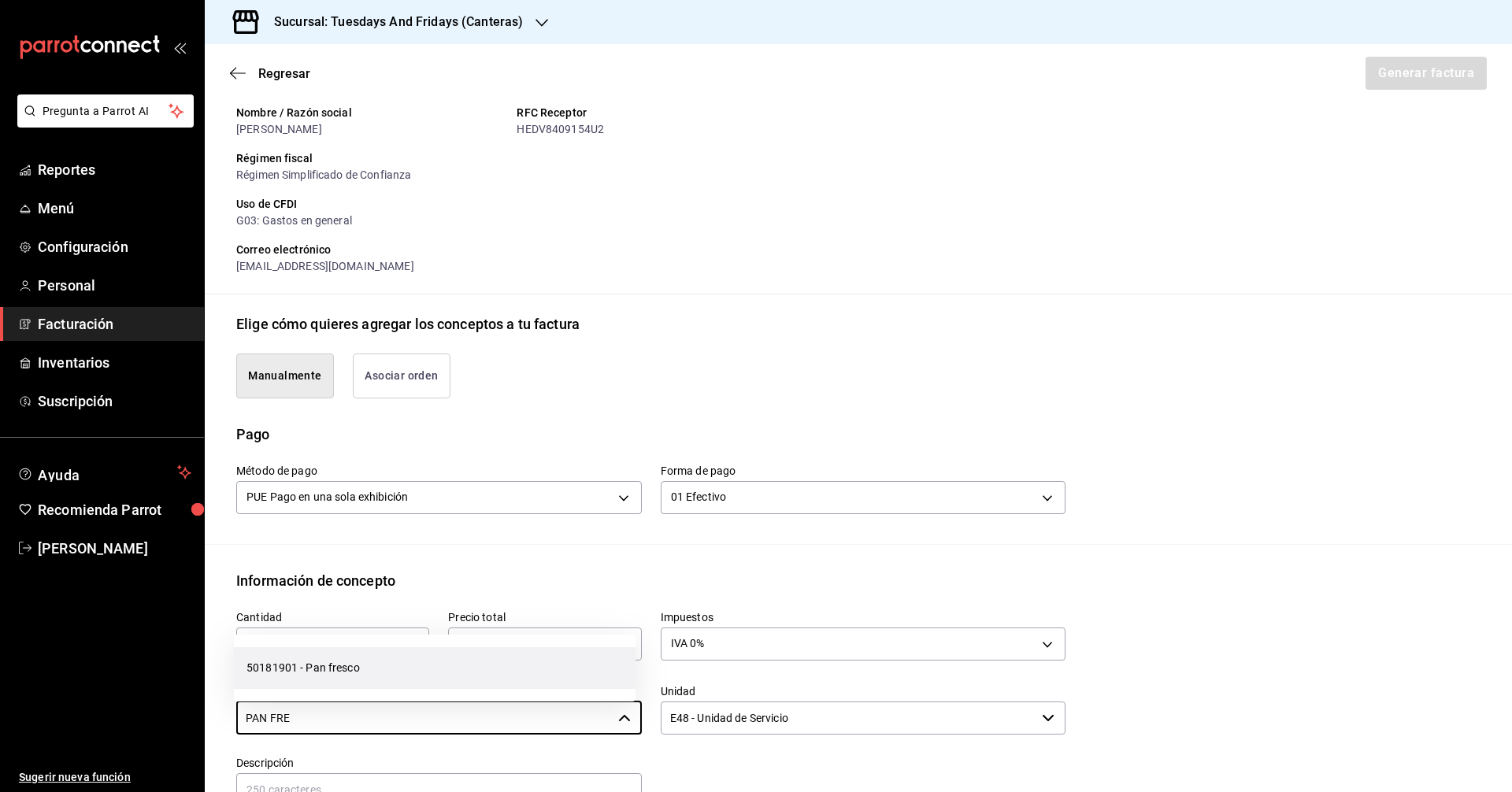
click at [318, 672] on li "50181901 - Pan fresco" at bounding box center [434, 668] width 401 height 42
type input "50181901 - Pan fresco"
click at [830, 720] on input "E48 - Unidad de Servicio" at bounding box center [848, 718] width 375 height 33
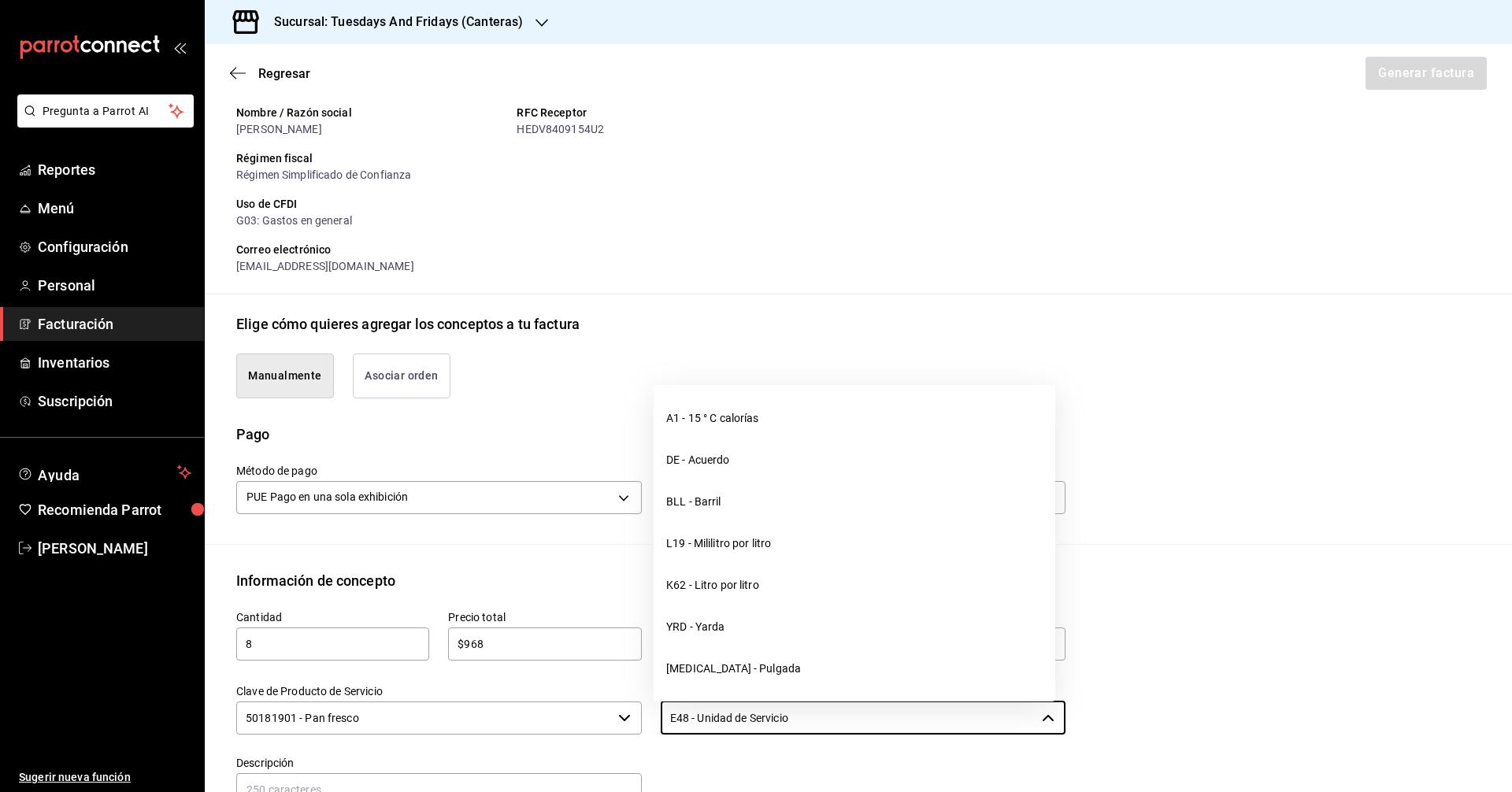
drag, startPoint x: 872, startPoint y: 719, endPoint x: 496, endPoint y: 699, distance: 376.5
click at [496, 699] on div "Cantidad 8 ​ Precio total $968 ​ Impuestos IVA 0% IVA_0 Clave de Producto de Se…" at bounding box center [641, 726] width 848 height 270
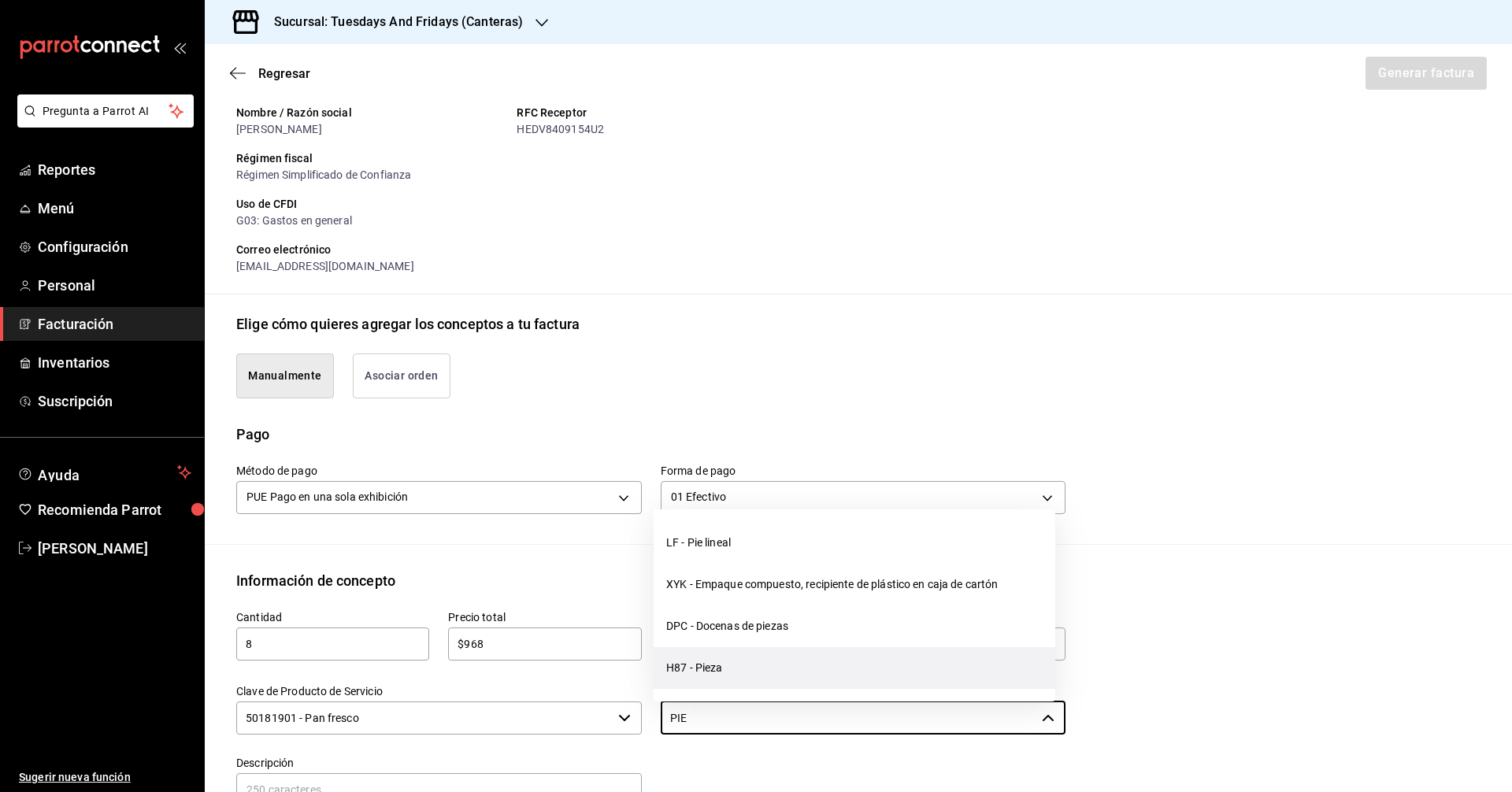
click at [686, 674] on li "H87 - Pieza" at bounding box center [855, 668] width 401 height 42
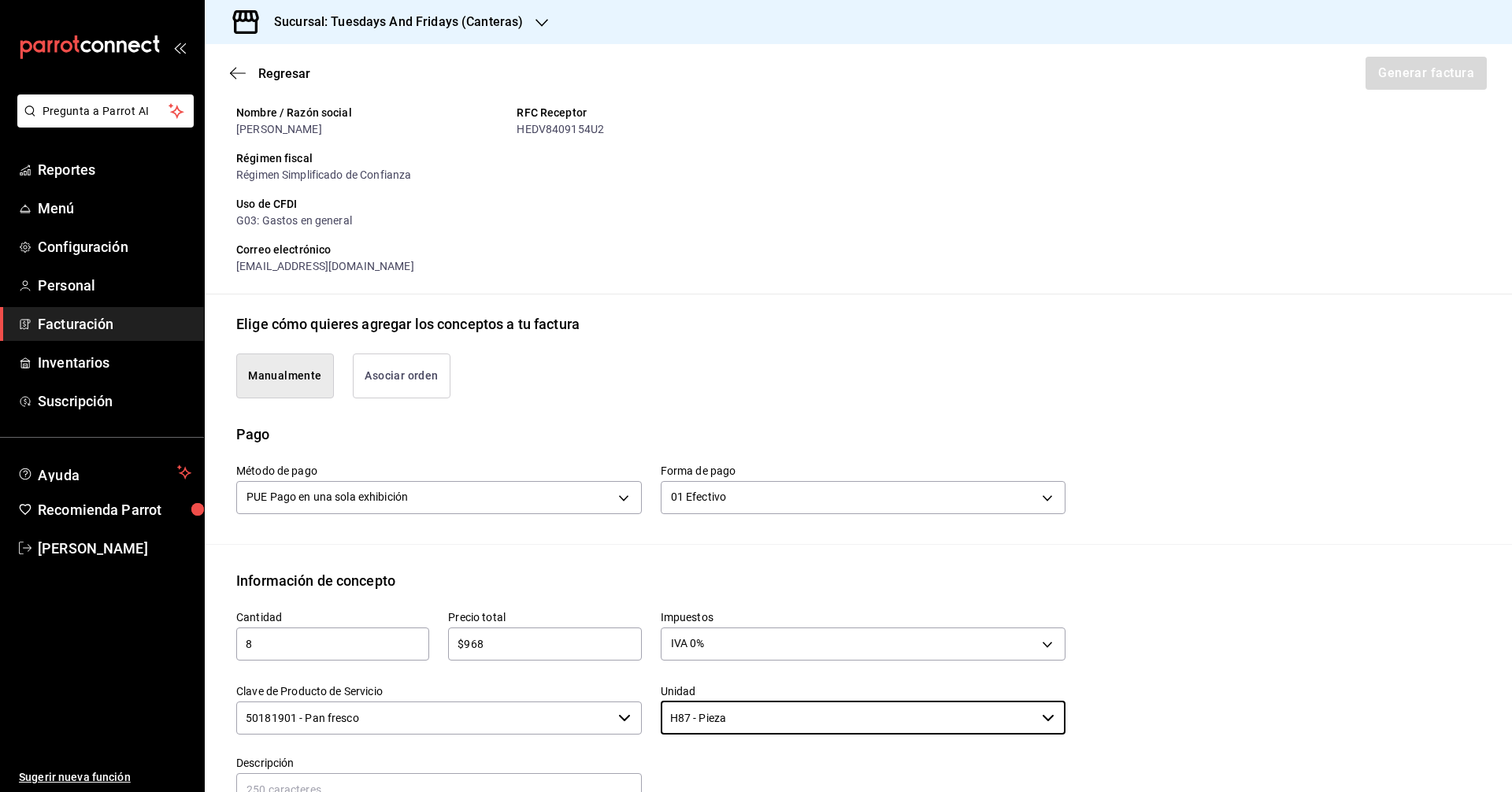
type input "H87 - Pieza"
click at [670, 583] on div "Información de concepto" at bounding box center [858, 581] width 1244 height 22
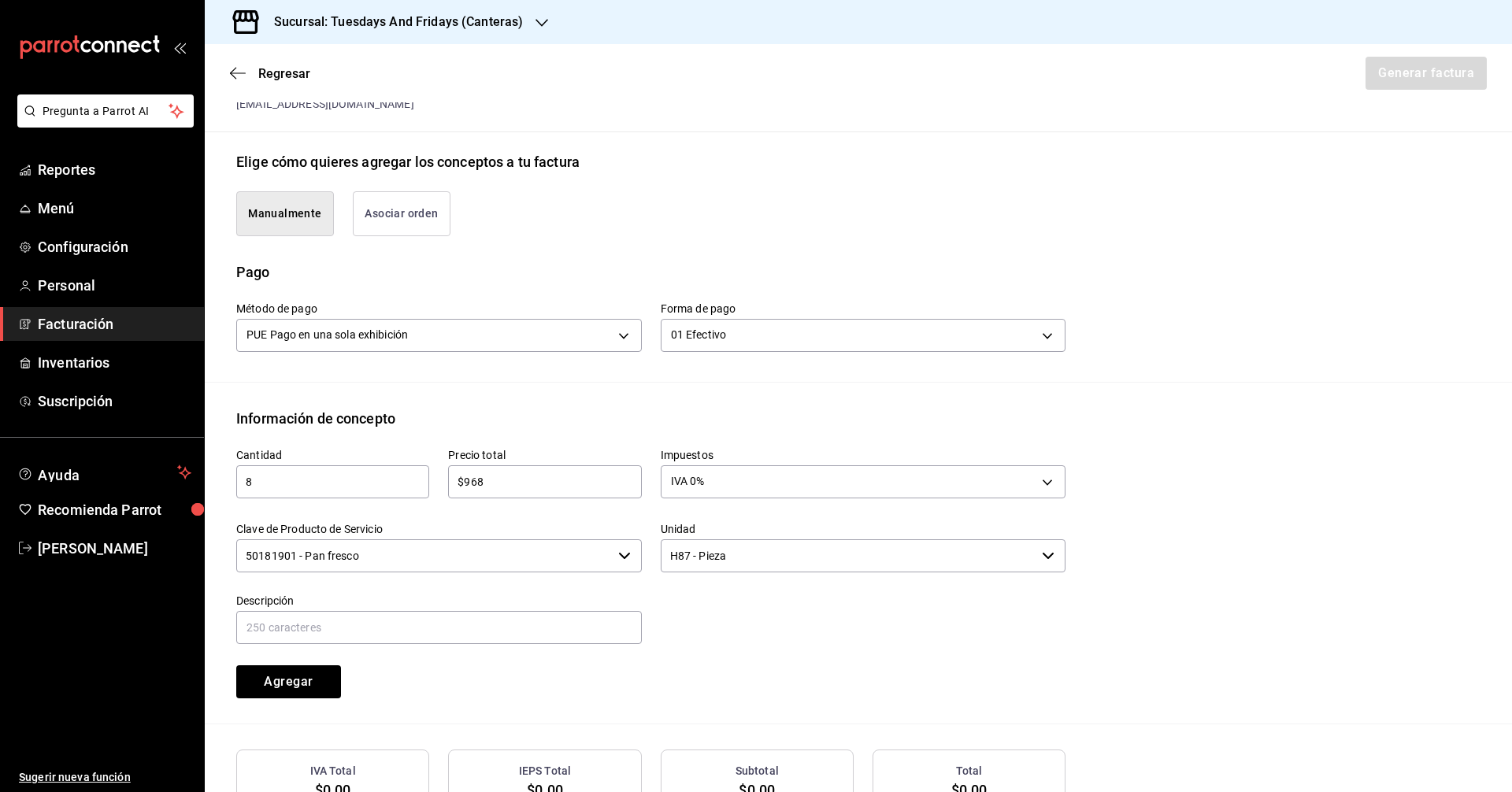
scroll to position [442, 0]
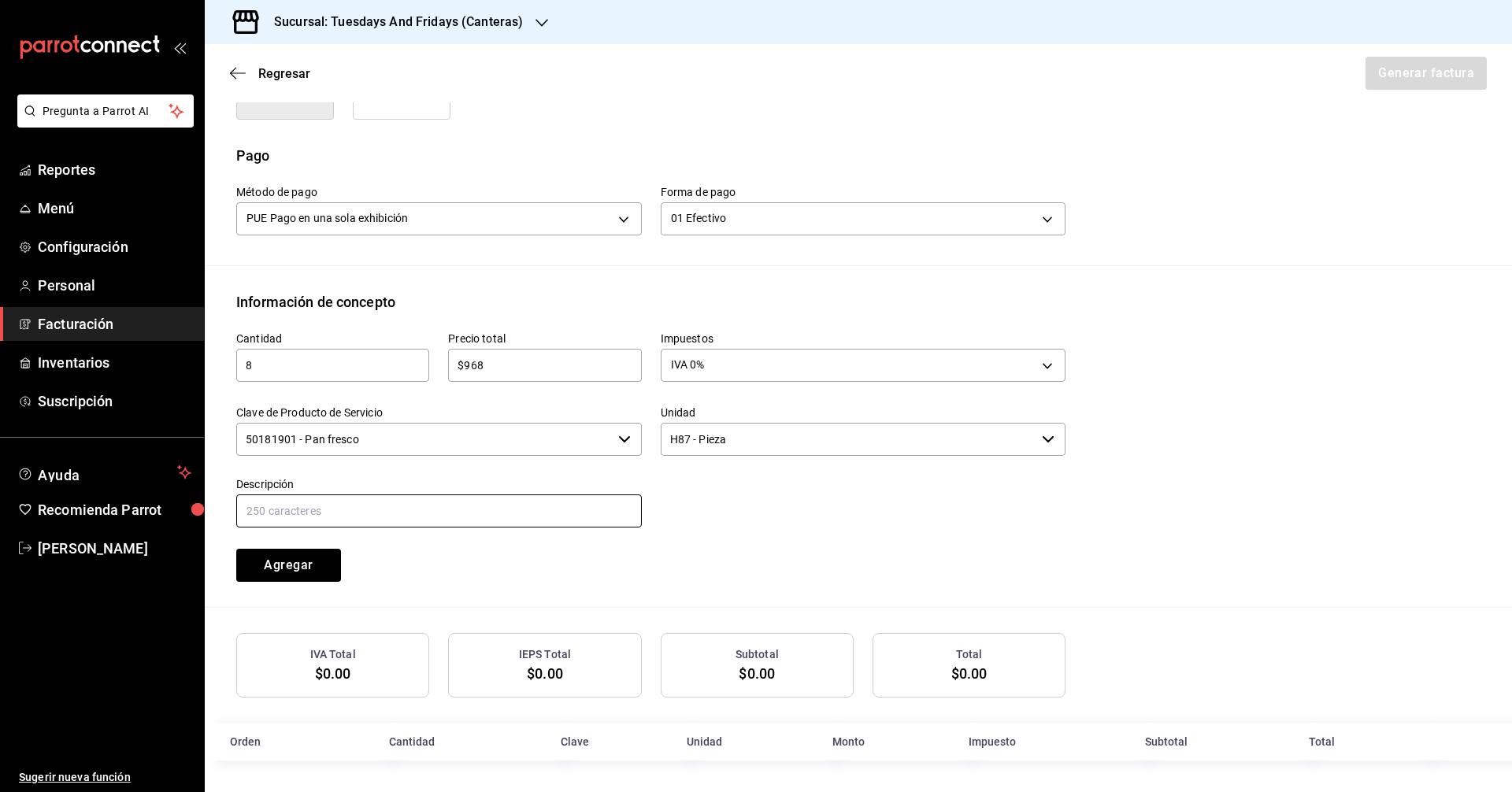
click at [530, 513] on input "text" at bounding box center [439, 511] width 406 height 33
type input "Hogaza de Tomate"
click at [314, 562] on button "Agregar" at bounding box center [288, 565] width 105 height 33
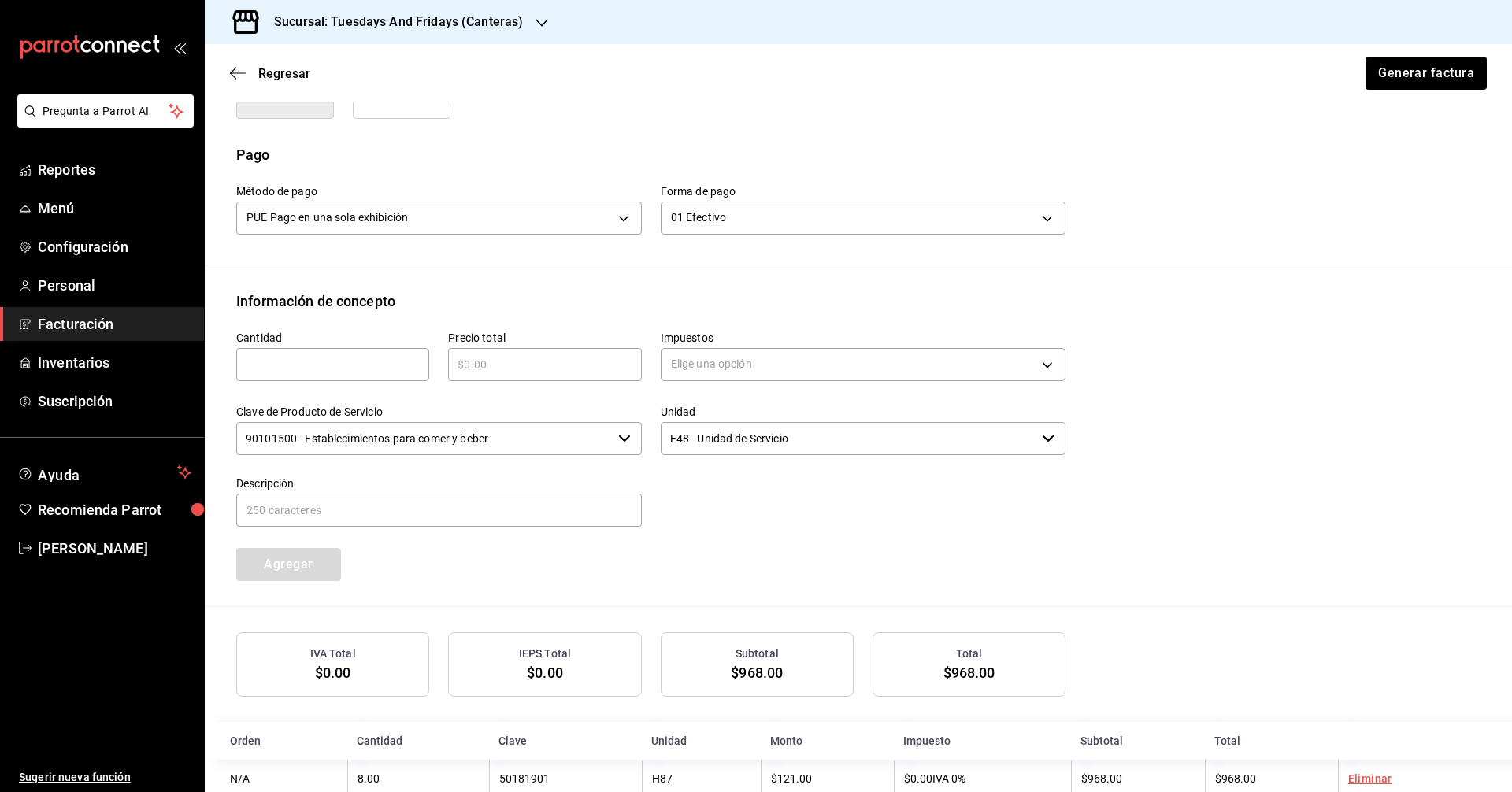
click at [880, 564] on div "Cantidad ​ Precio total ​ Impuestos Elige una opción Clave de Producto de Servi…" at bounding box center [641, 446] width 848 height 270
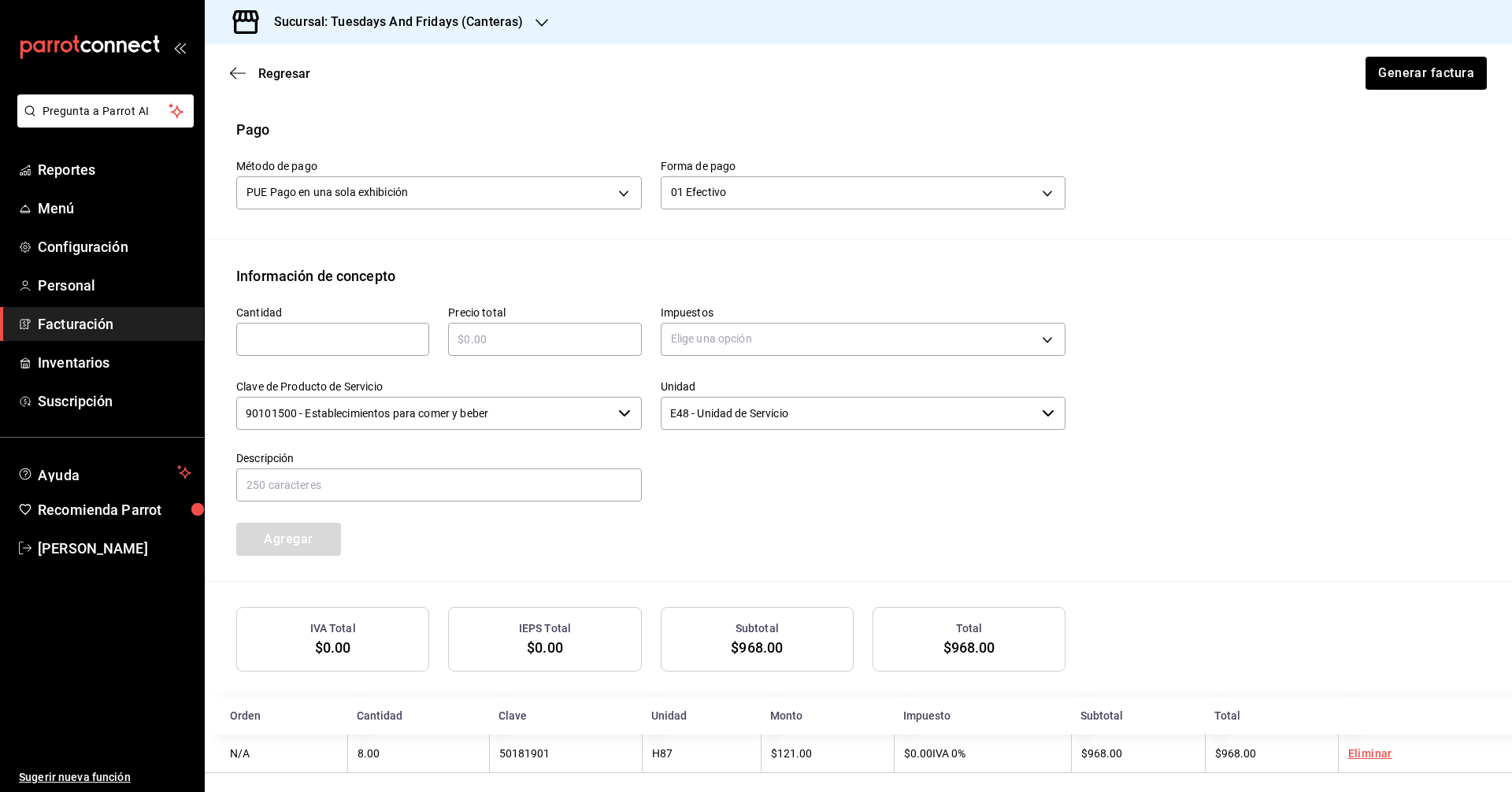
scroll to position [481, 0]
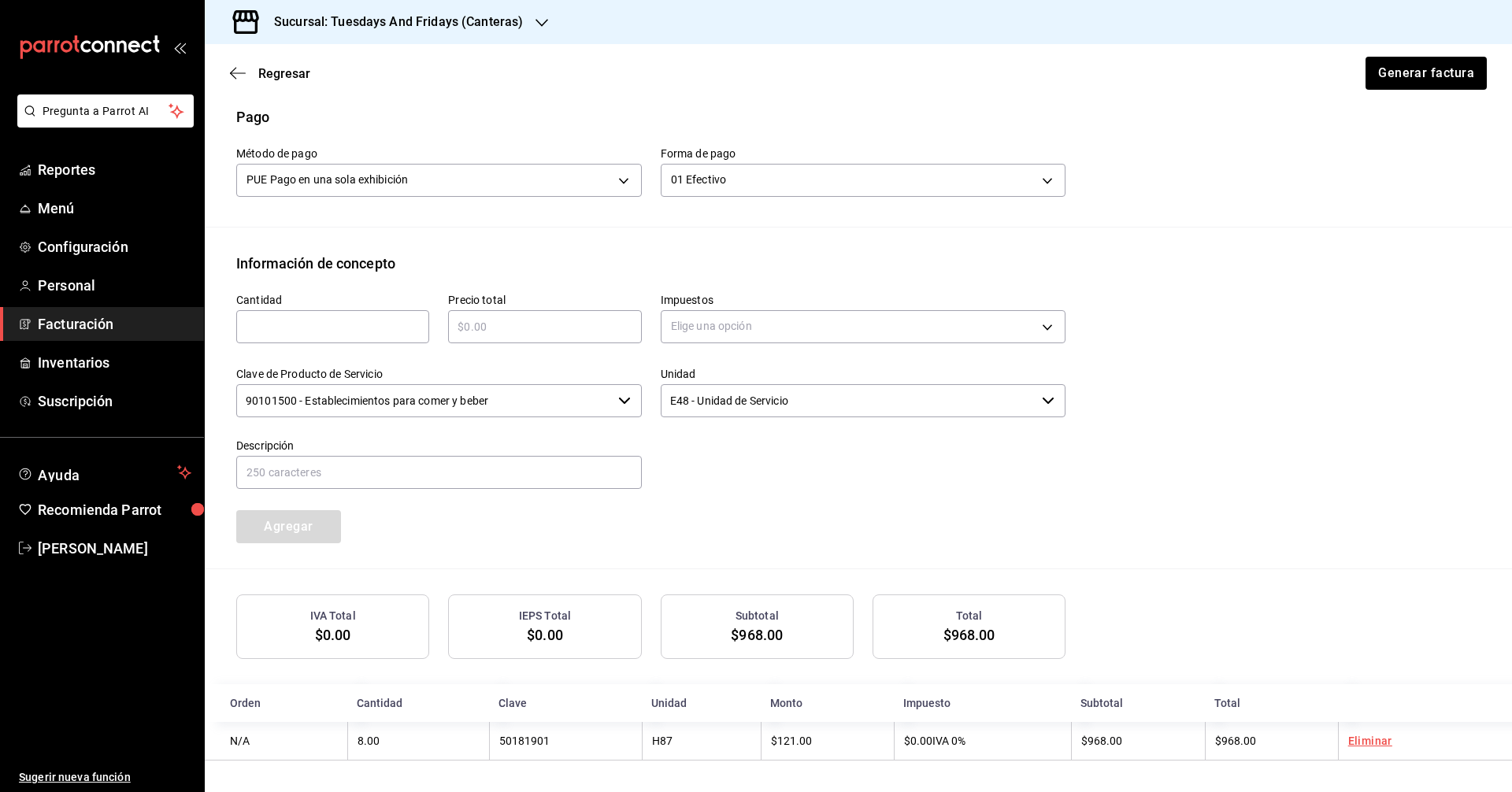
click at [1148, 455] on div "Cantidad ​ Precio total ​ Impuestos Elige una opción Clave de Producto de Servi…" at bounding box center [858, 421] width 1244 height 295
click at [1390, 73] on button "Generar factura" at bounding box center [1424, 73] width 123 height 33
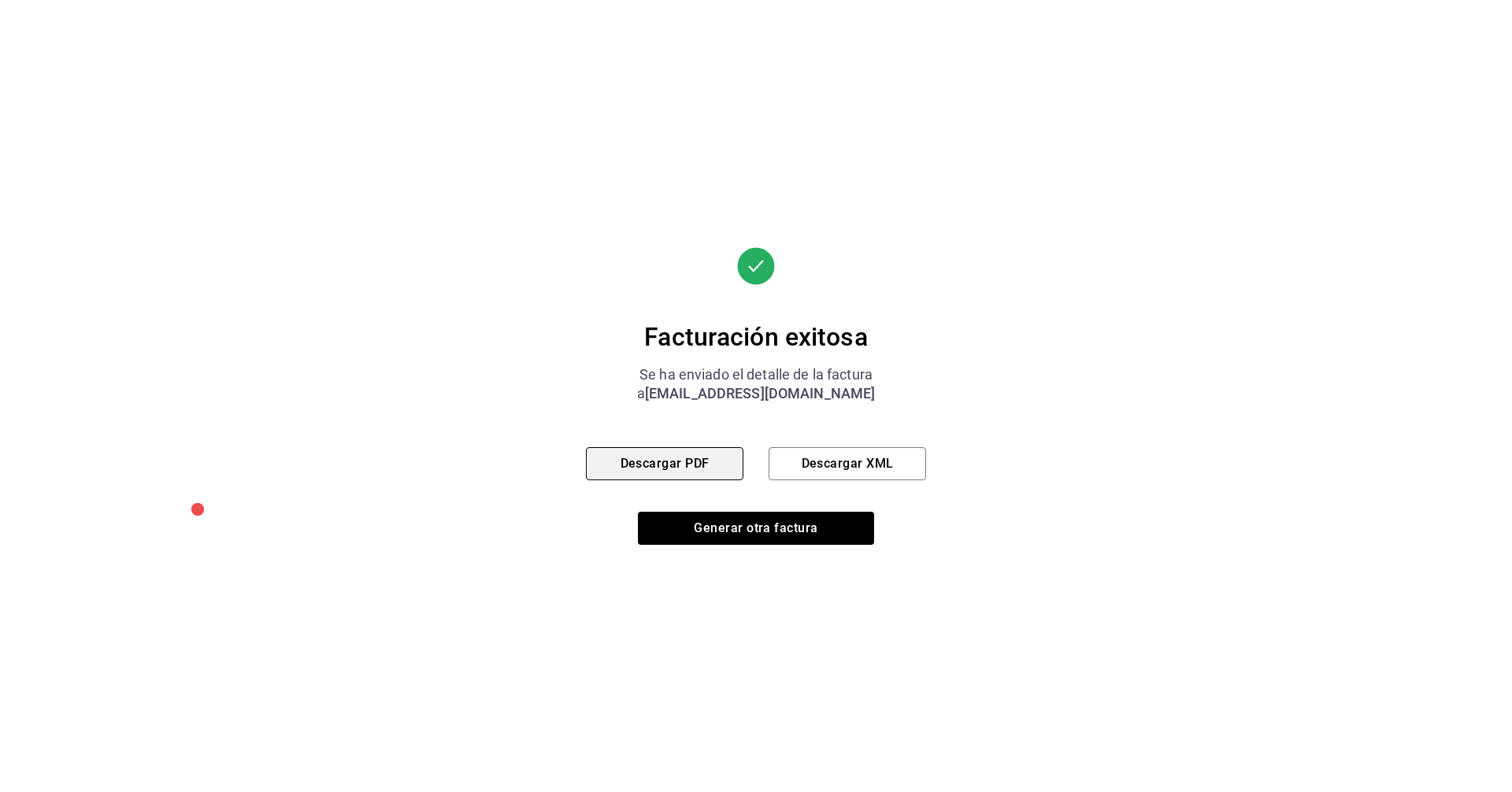
click at [683, 473] on button "Descargar PDF" at bounding box center [665, 463] width 158 height 33
